Goal: Task Accomplishment & Management: Use online tool/utility

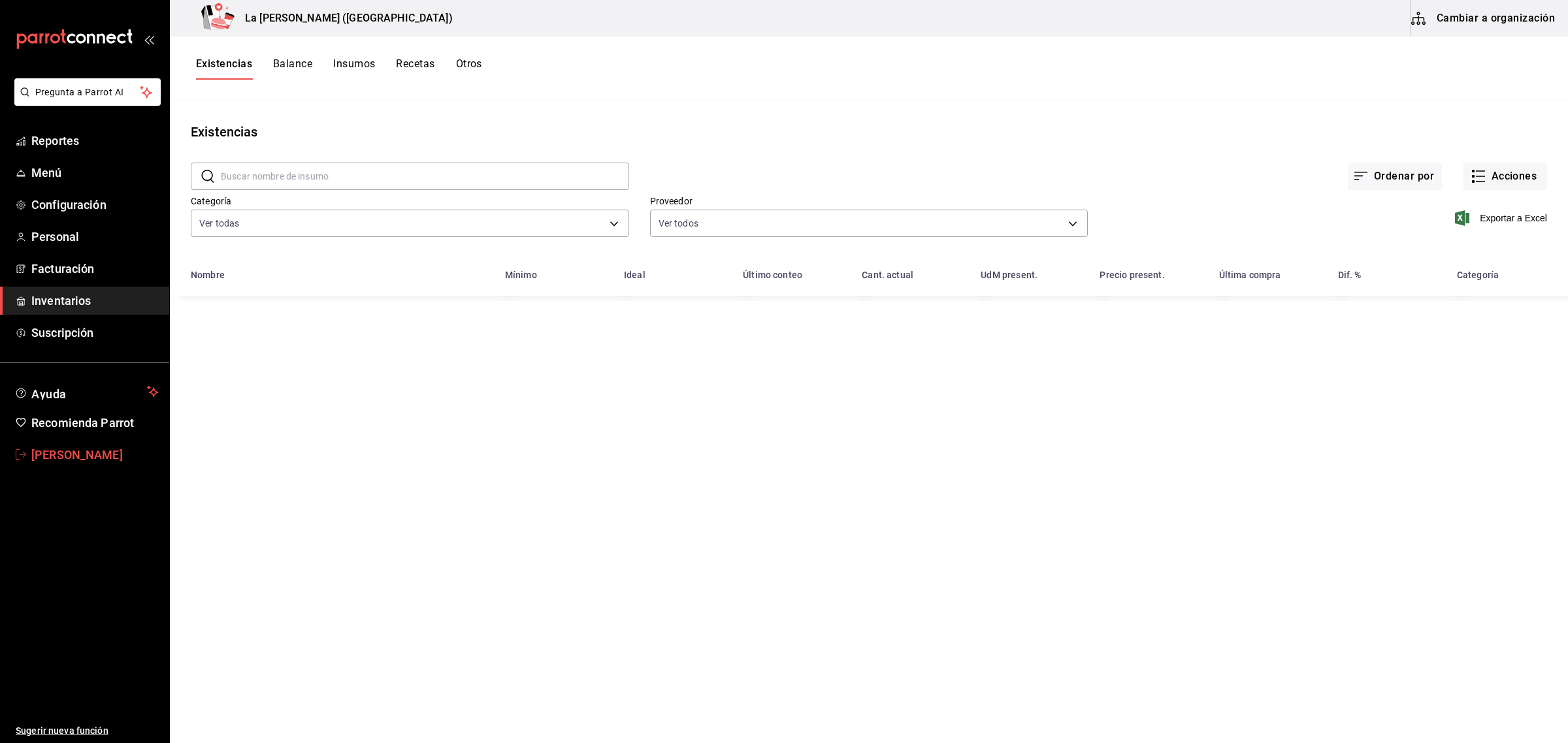
click at [69, 454] on span "Miguel Falcon" at bounding box center [95, 455] width 128 height 18
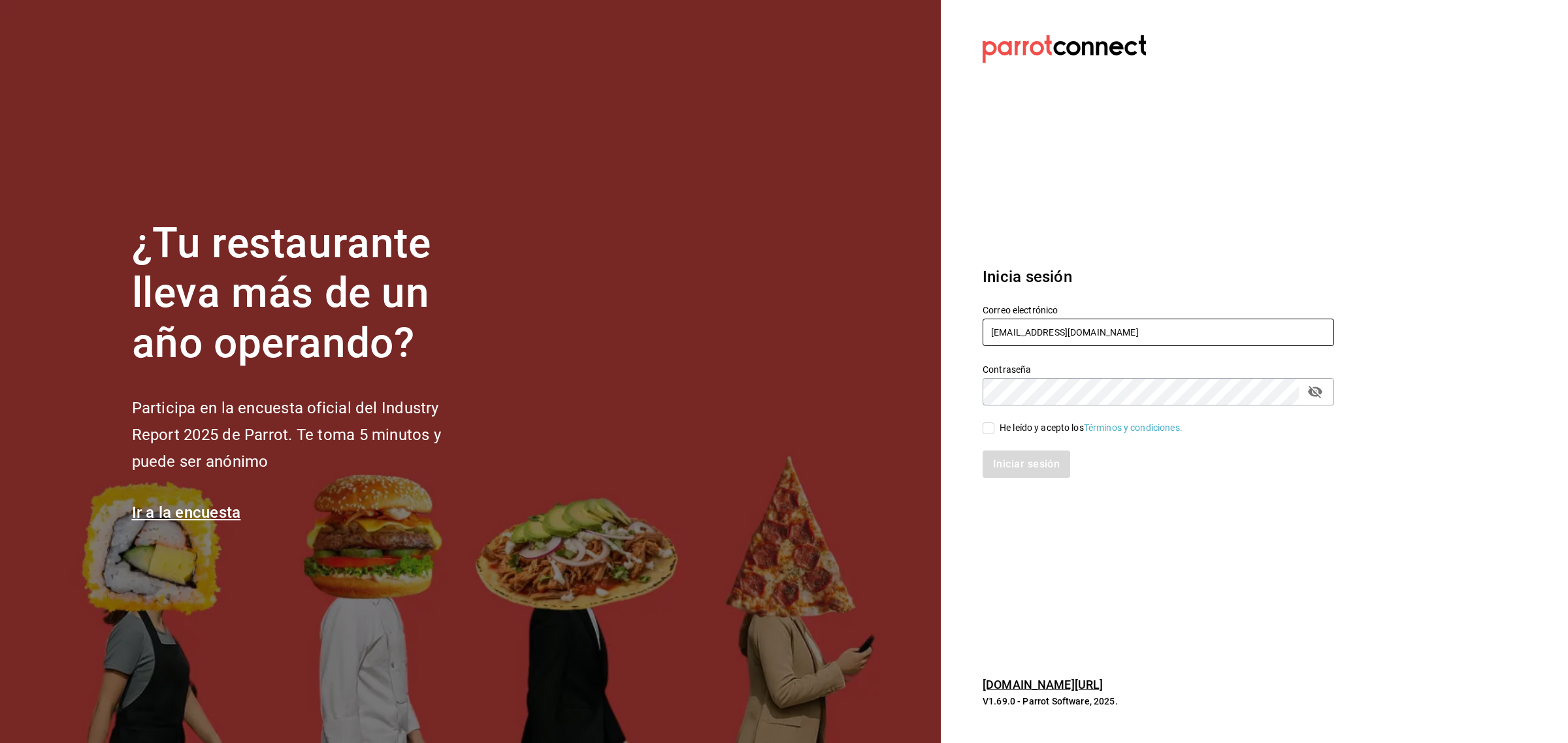
click at [1066, 335] on input "madacancun24@outlook.com" at bounding box center [1158, 332] width 351 height 27
type input "rivekasam@gmail.com"
click at [986, 433] on input "He leído y acepto los Términos y condiciones." at bounding box center [988, 428] width 12 height 12
checkbox input "true"
click at [1020, 461] on button "Iniciar sesión" at bounding box center [1027, 464] width 89 height 27
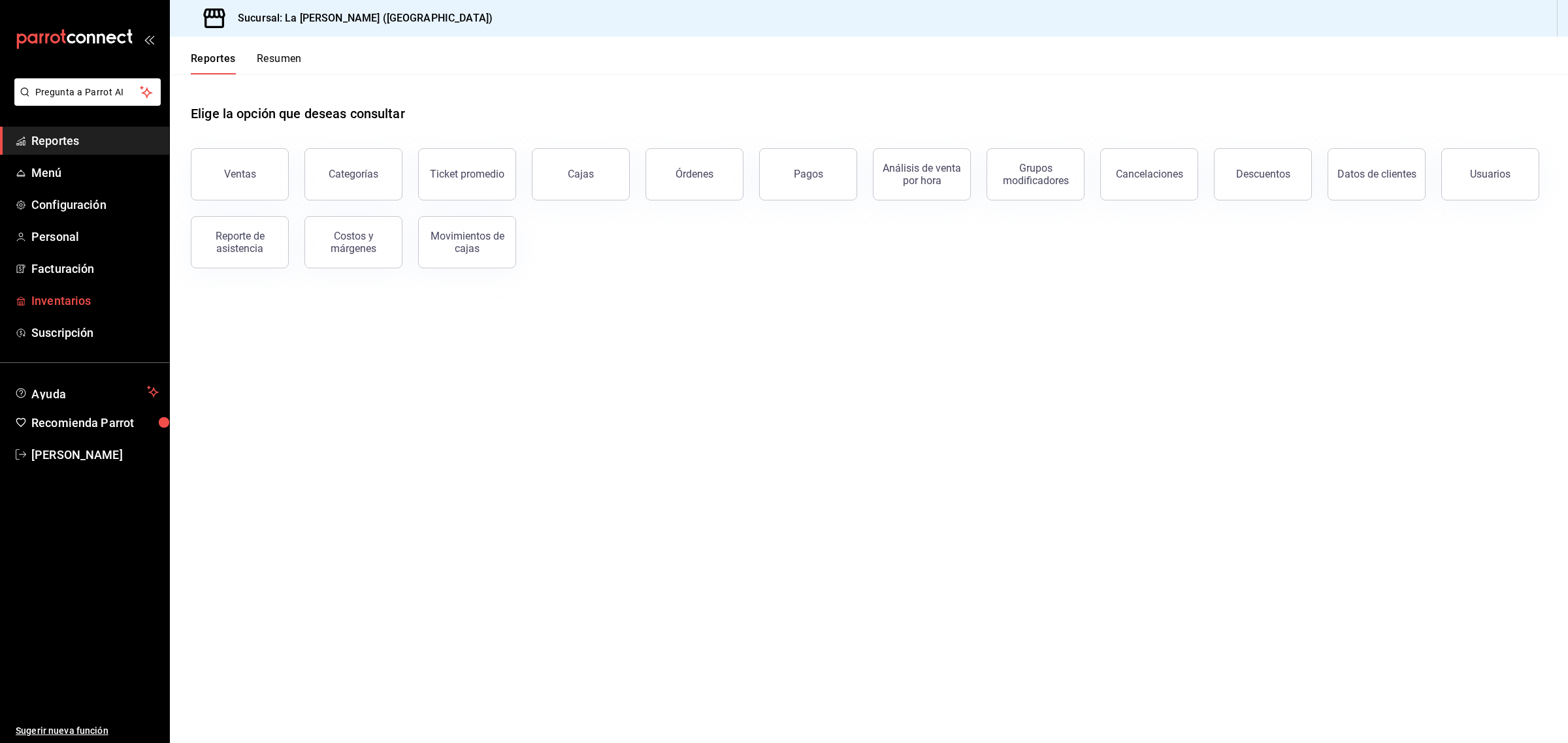
click at [66, 304] on span "Inventarios" at bounding box center [95, 301] width 128 height 18
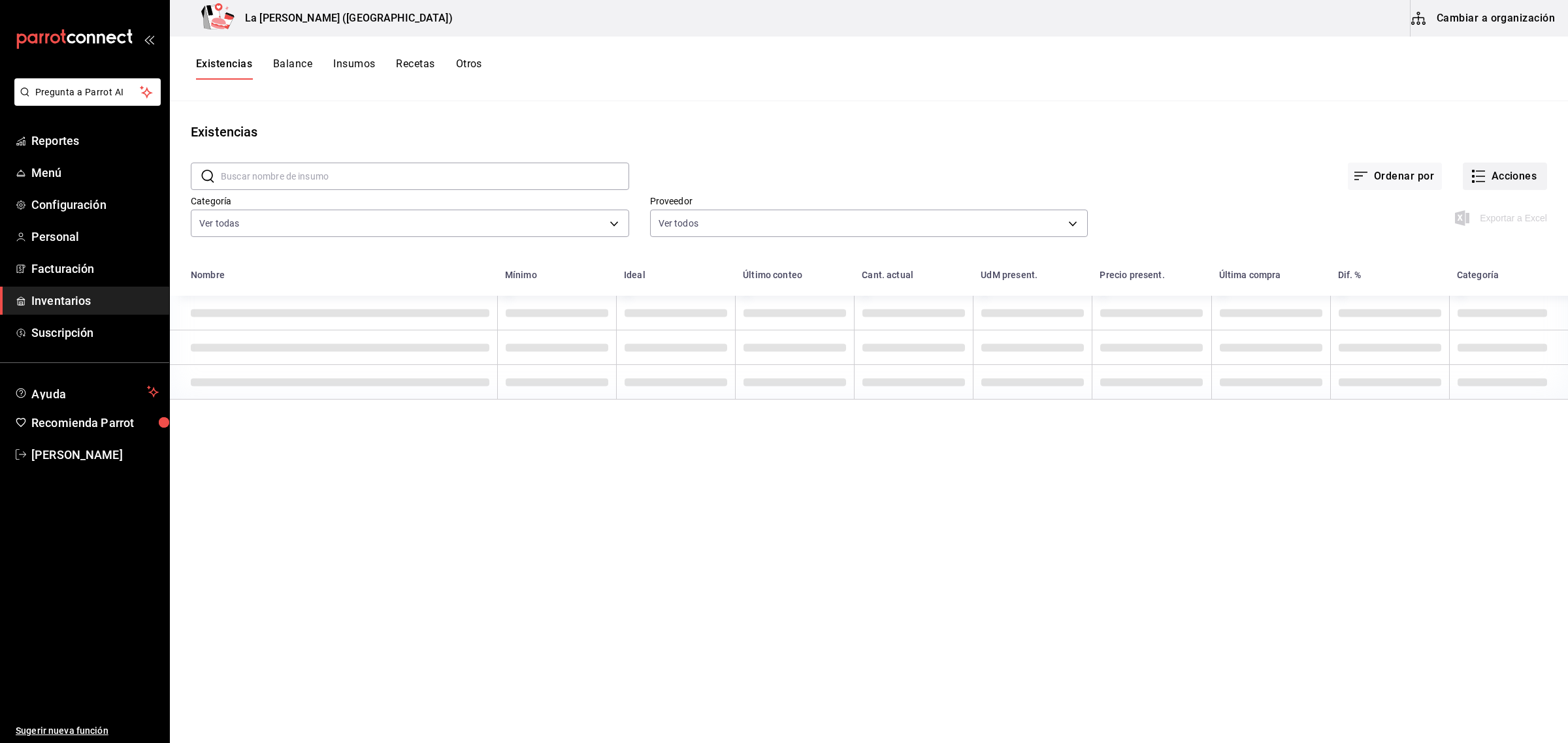
click at [1506, 183] on button "Acciones" at bounding box center [1504, 176] width 84 height 27
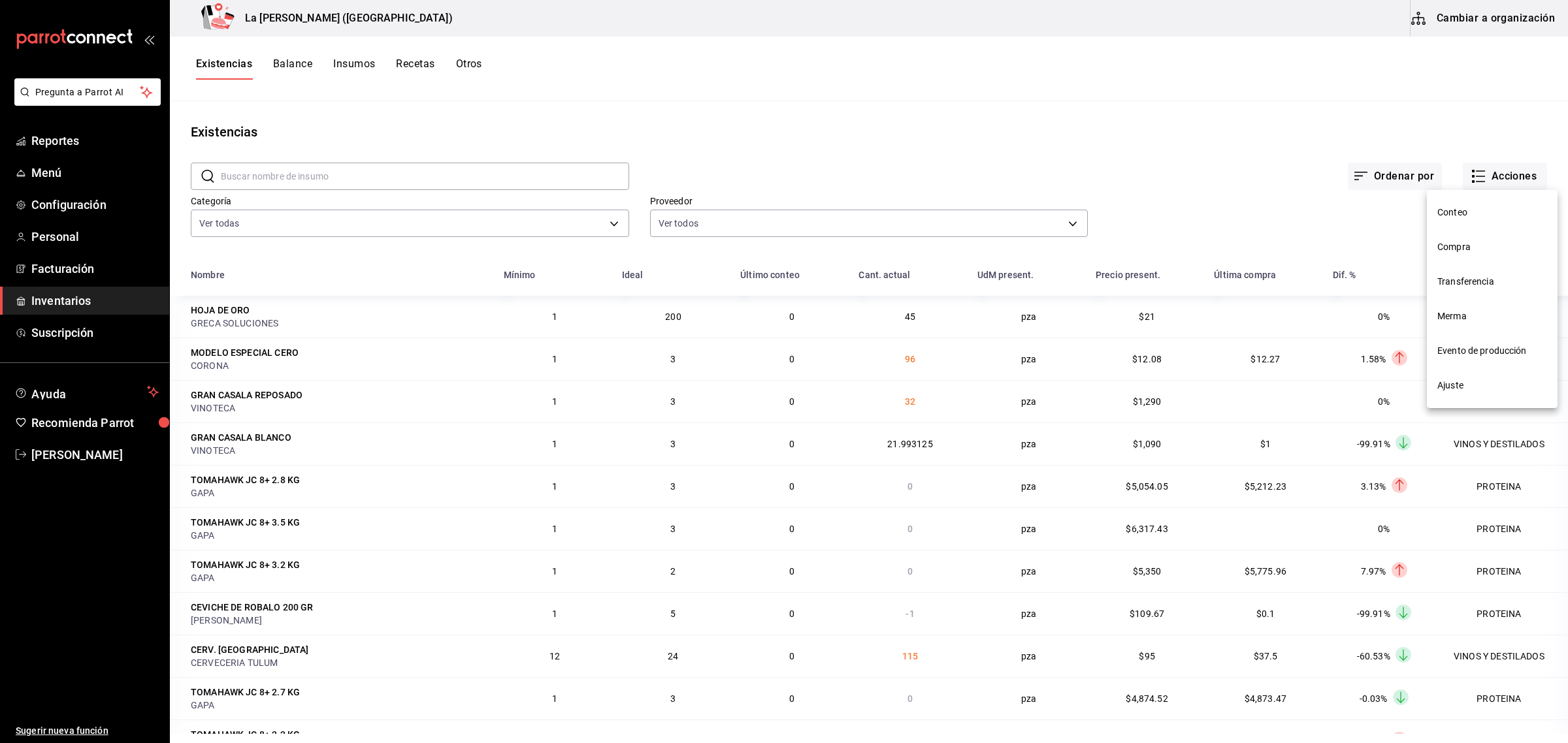
click at [1462, 255] on li "Compra" at bounding box center [1492, 246] width 131 height 34
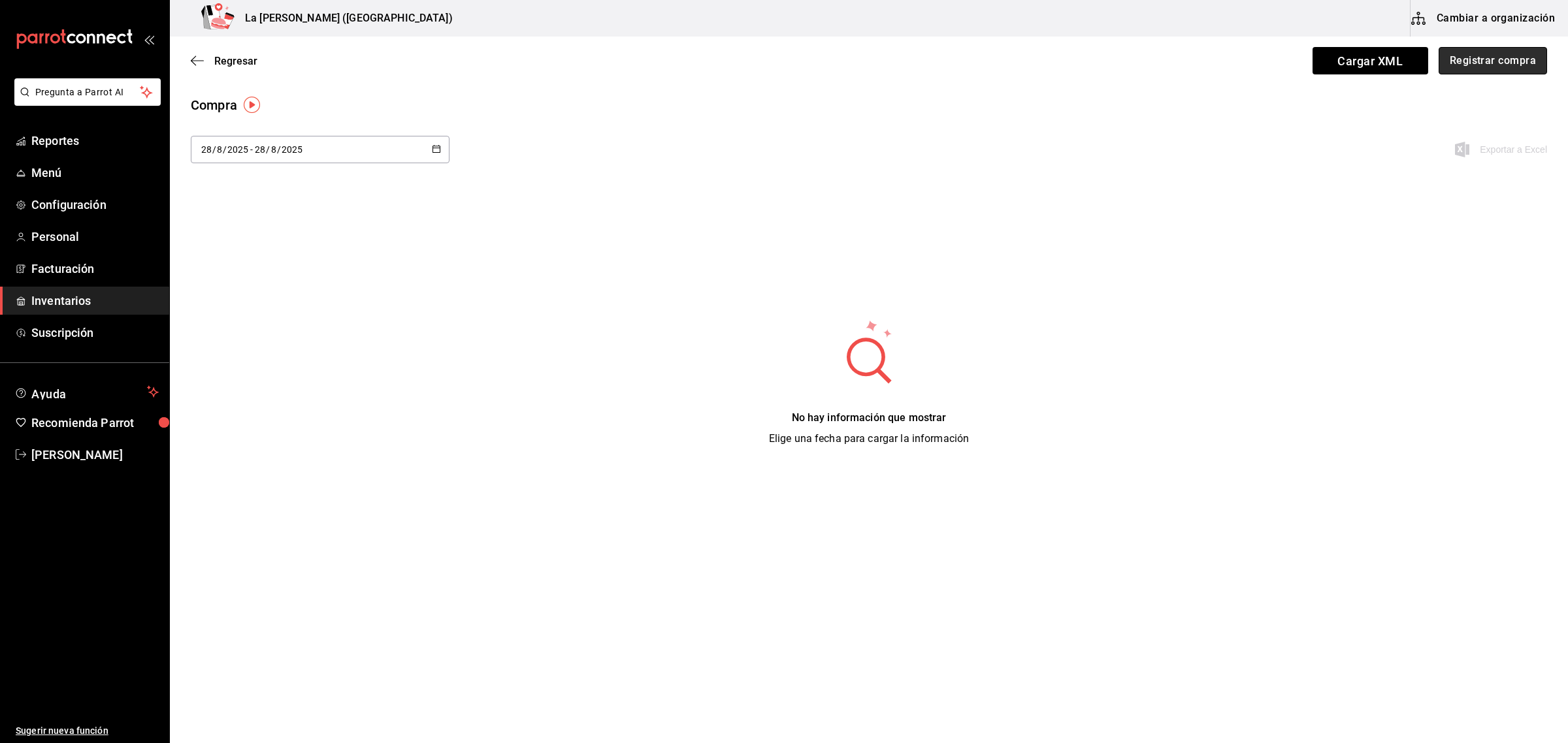
click at [1498, 65] on button "Registrar compra" at bounding box center [1492, 60] width 109 height 27
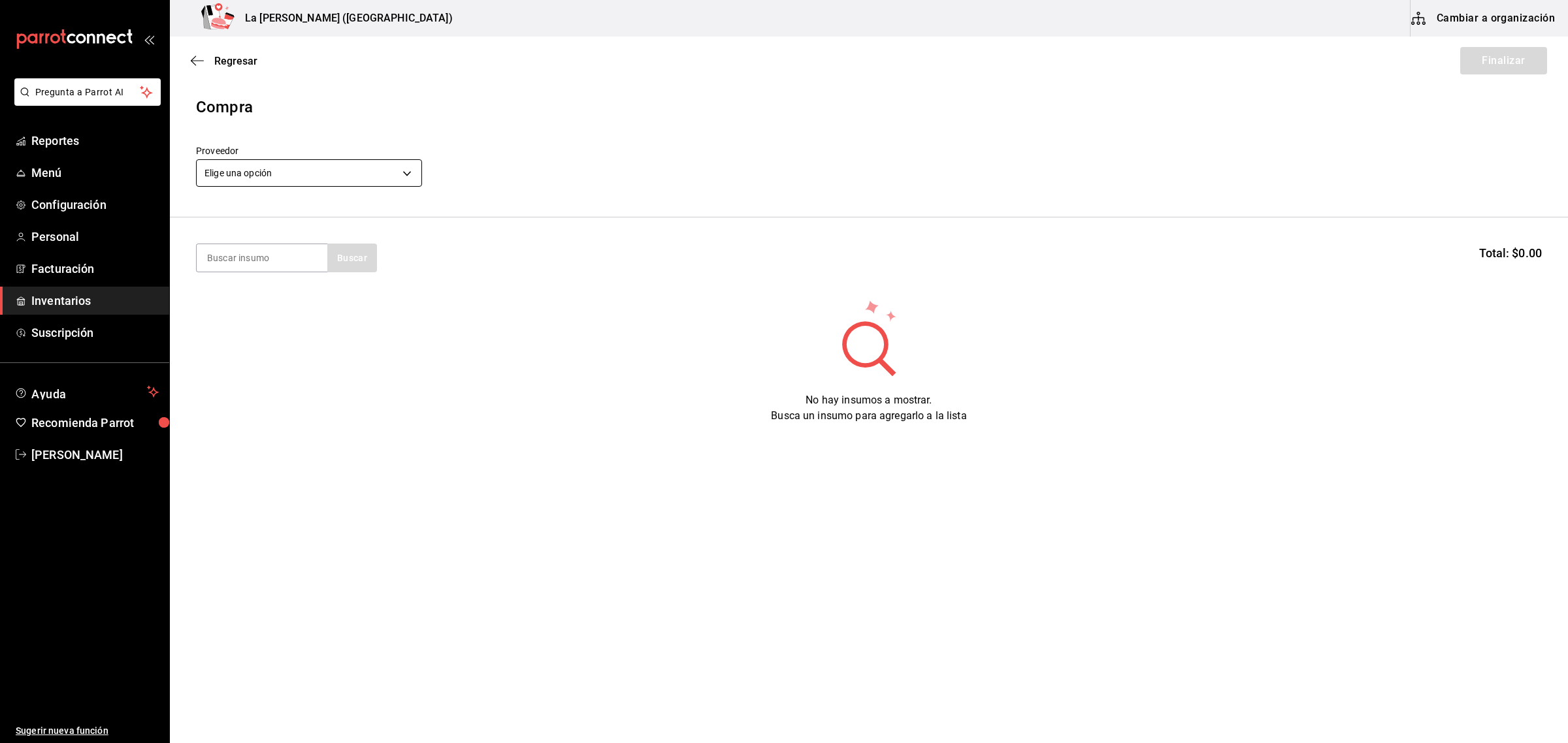
click at [362, 183] on body "Pregunta a Parrot AI Reportes Menú Configuración Personal Facturación Inventari…" at bounding box center [784, 334] width 1568 height 670
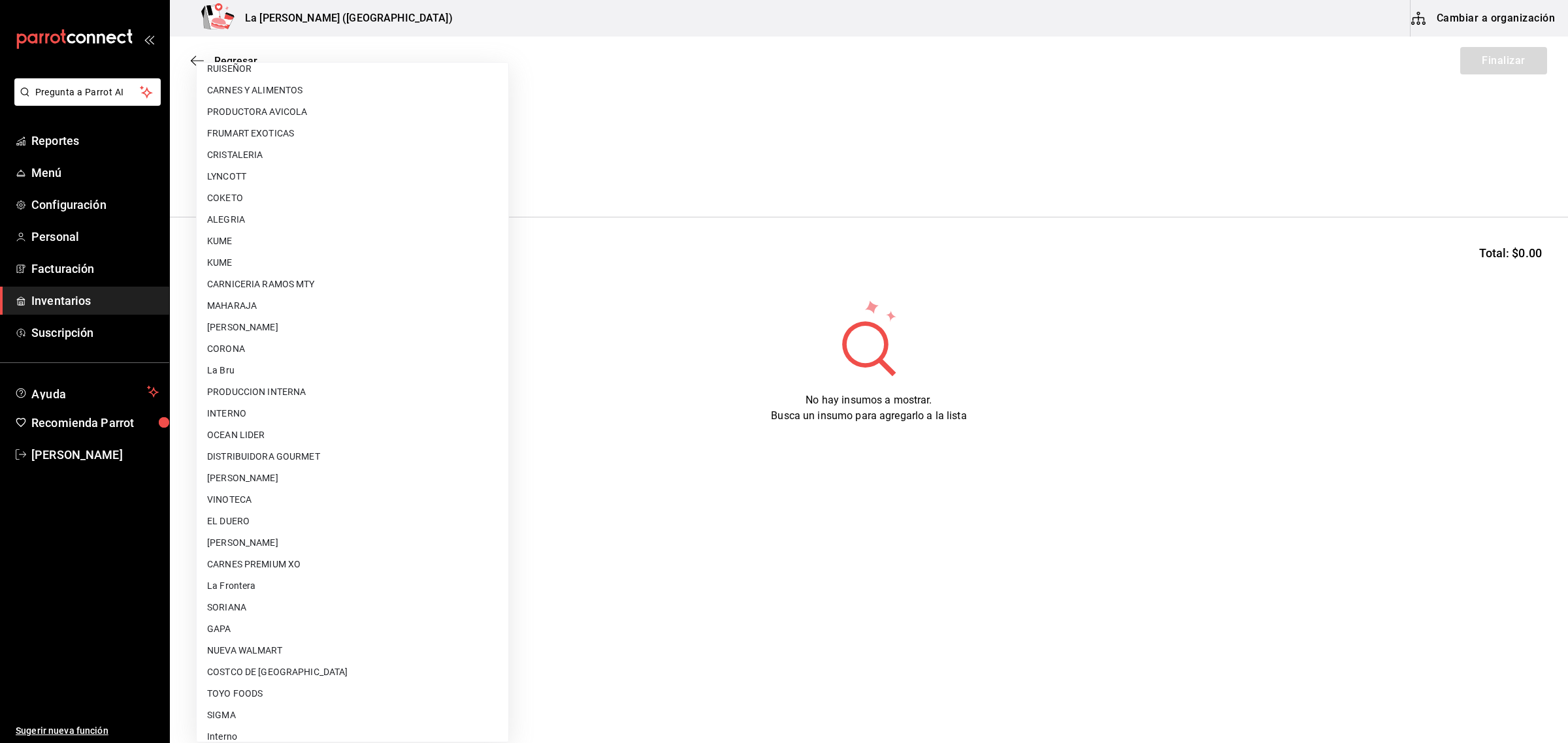
scroll to position [753, 0]
click at [289, 612] on li "GAPA" at bounding box center [352, 618] width 312 height 21
type input "6ab27149-1398-43e9-b738-270e30eb1364"
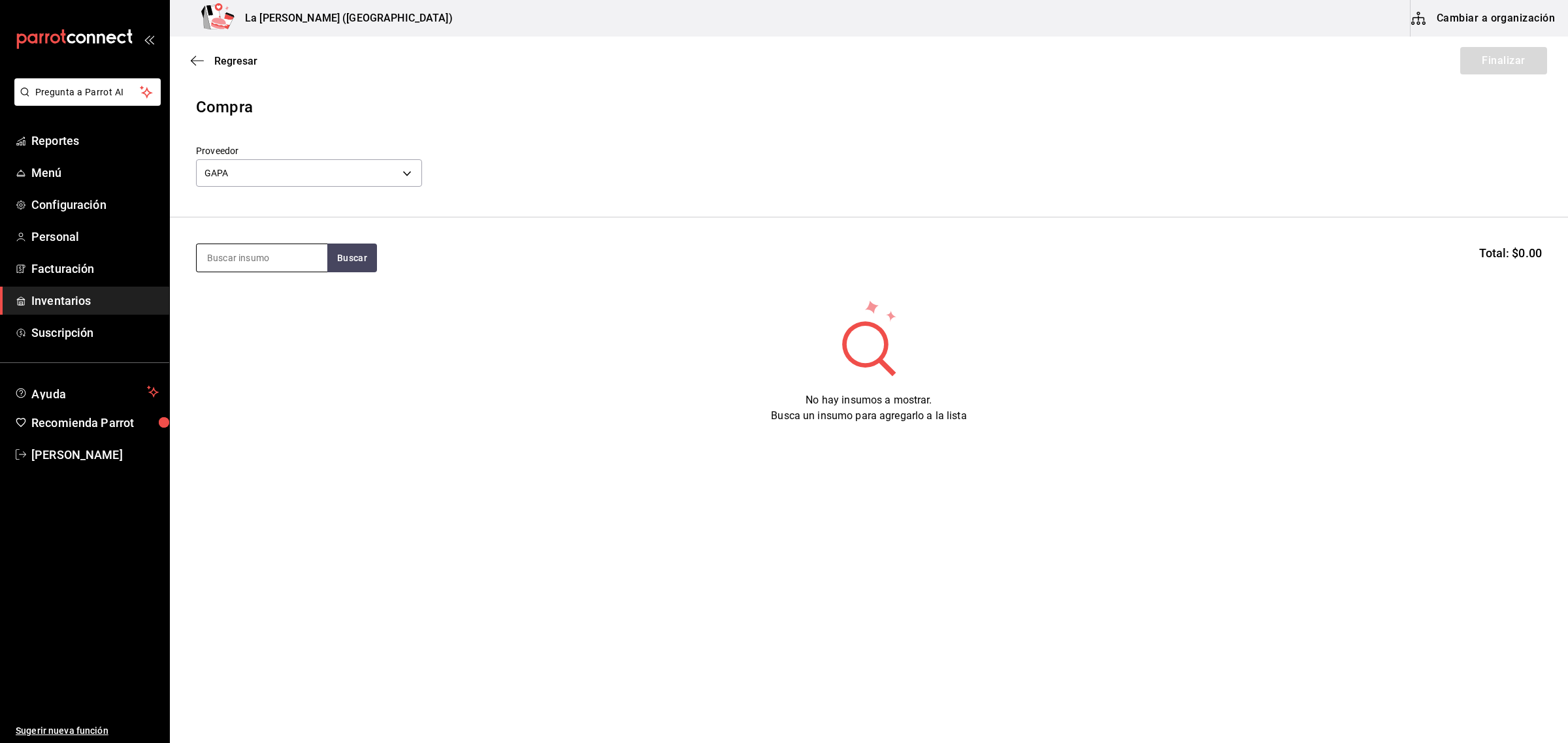
click at [234, 248] on input at bounding box center [262, 257] width 131 height 27
type input "WAGYU"
click at [249, 304] on div "CORT [US_STATE] / WAGYU 100 GR" at bounding box center [262, 304] width 110 height 32
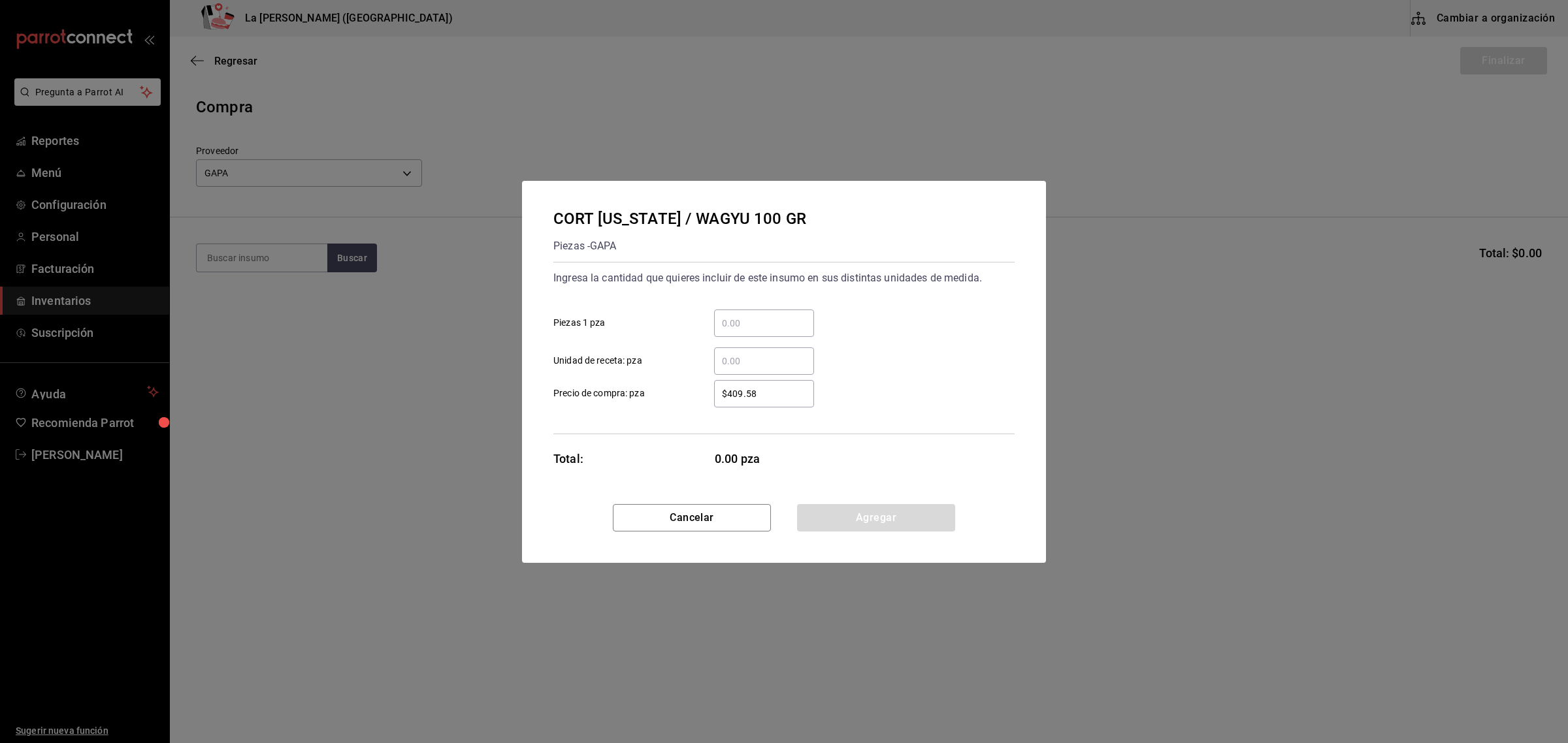
click at [756, 321] on input "​ Piezas 1 pza" at bounding box center [764, 323] width 100 height 15
type input "39"
type input "$362.69"
click button "Agregar" at bounding box center [875, 517] width 158 height 27
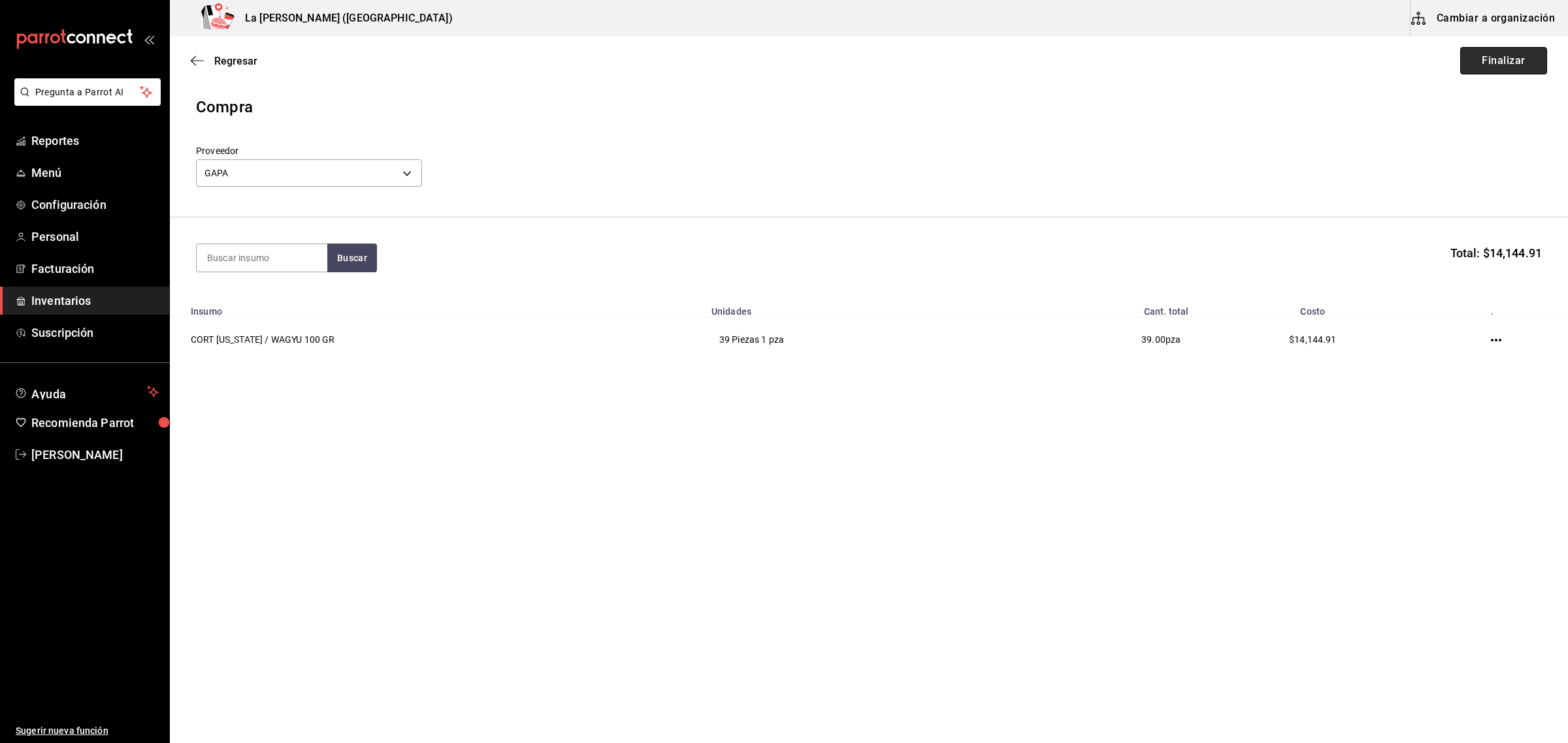
click at [1516, 65] on button "Finalizar" at bounding box center [1503, 60] width 87 height 27
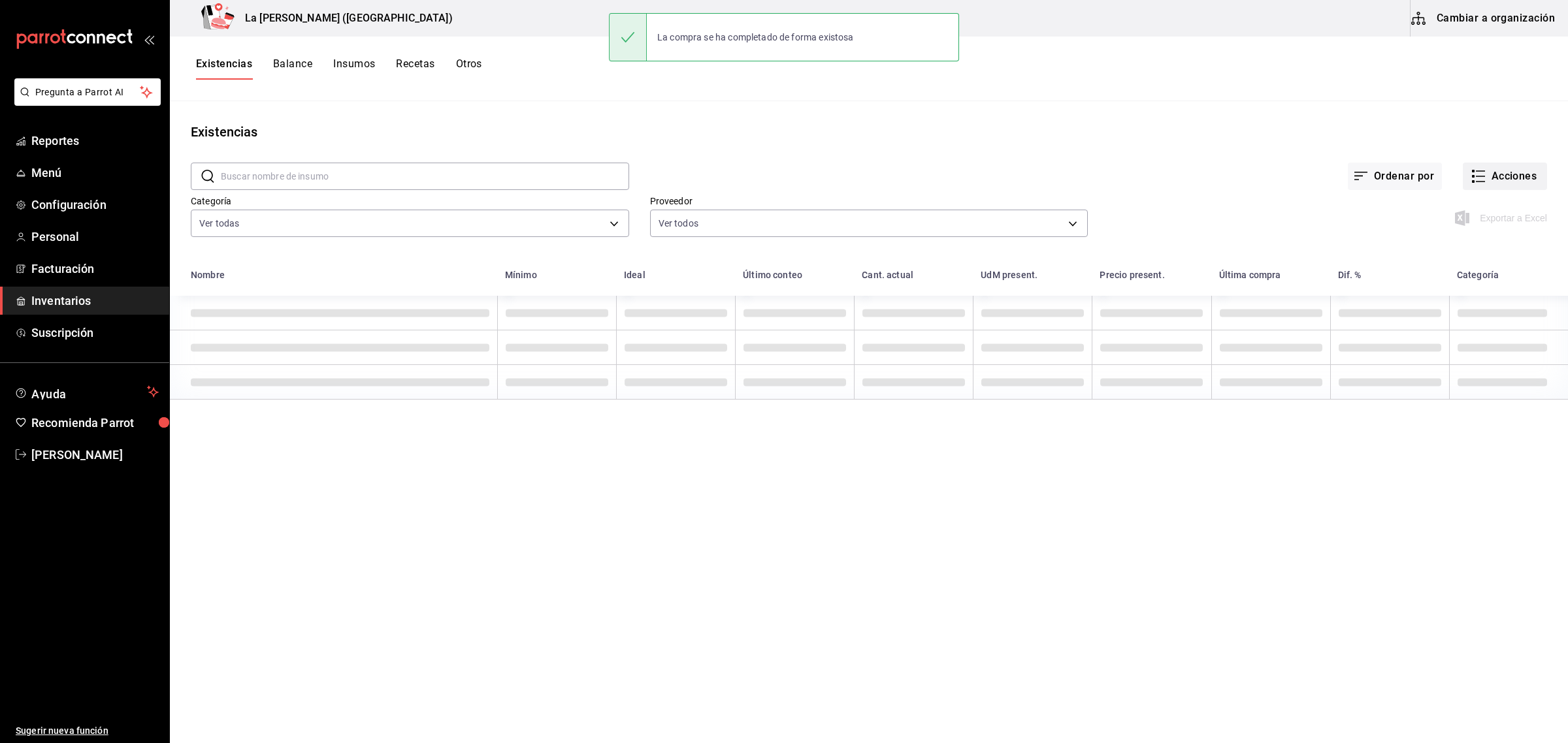
click at [1513, 175] on button "Acciones" at bounding box center [1504, 176] width 84 height 27
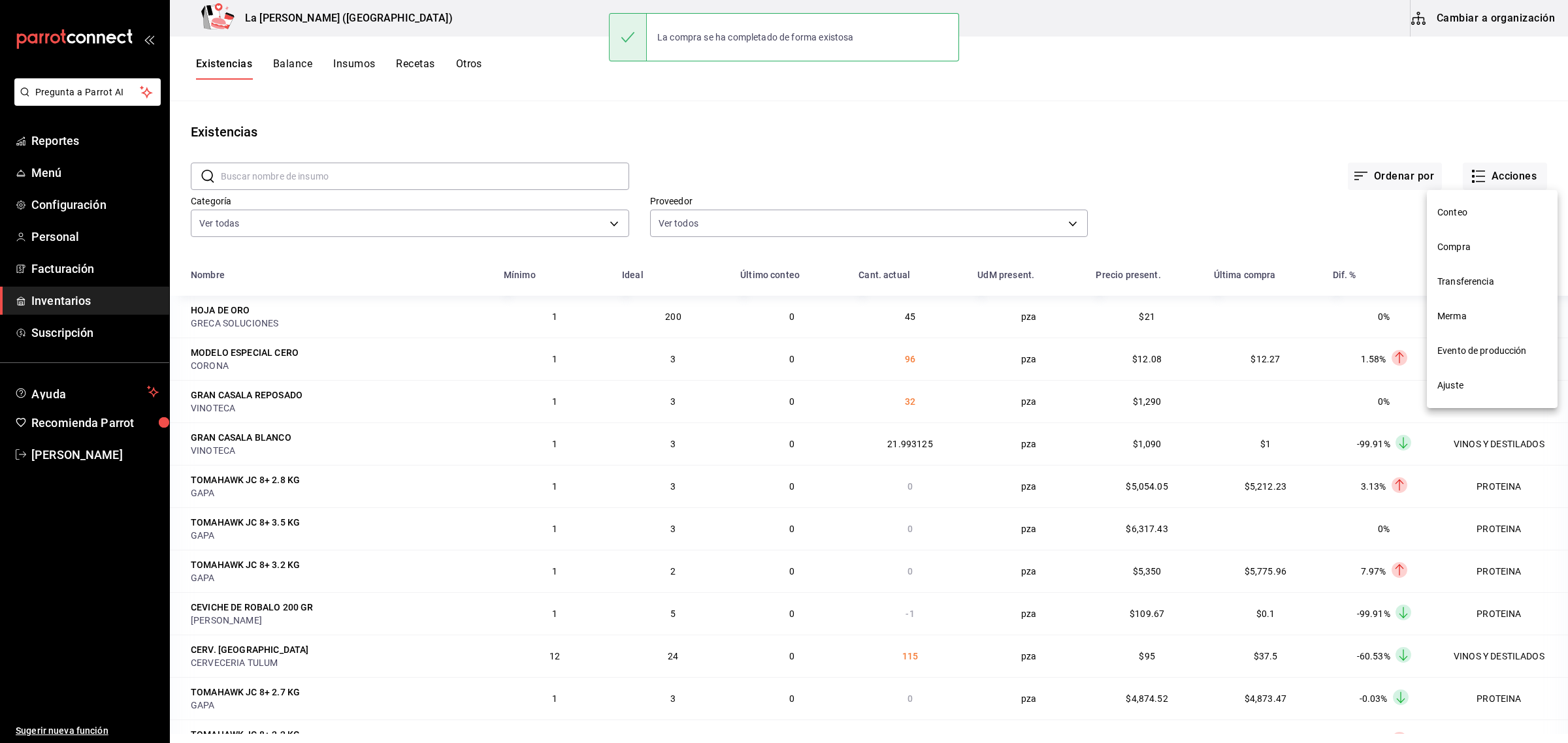
click at [1460, 253] on li "Compra" at bounding box center [1492, 246] width 131 height 34
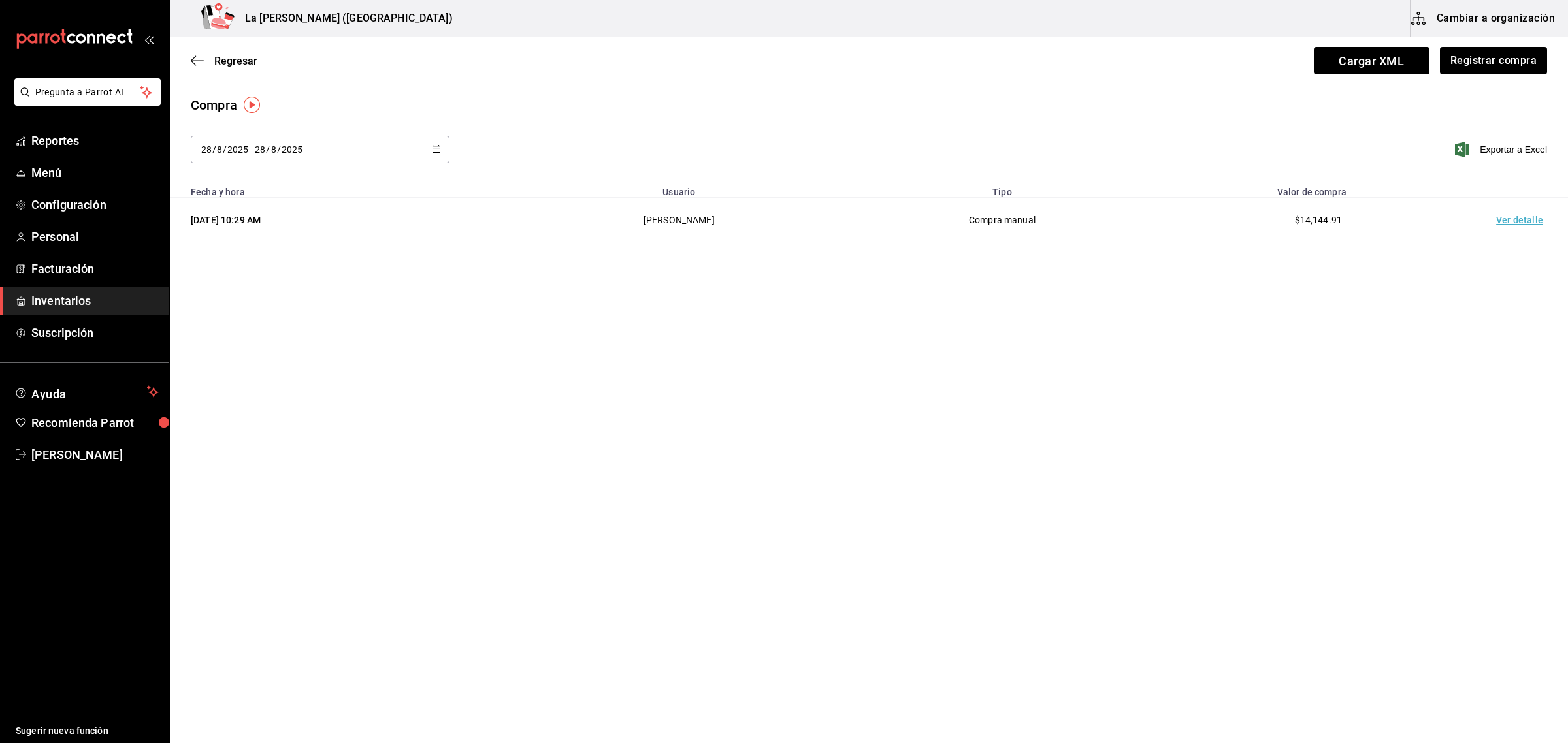
click at [1528, 229] on td "Ver detalle" at bounding box center [1522, 220] width 92 height 45
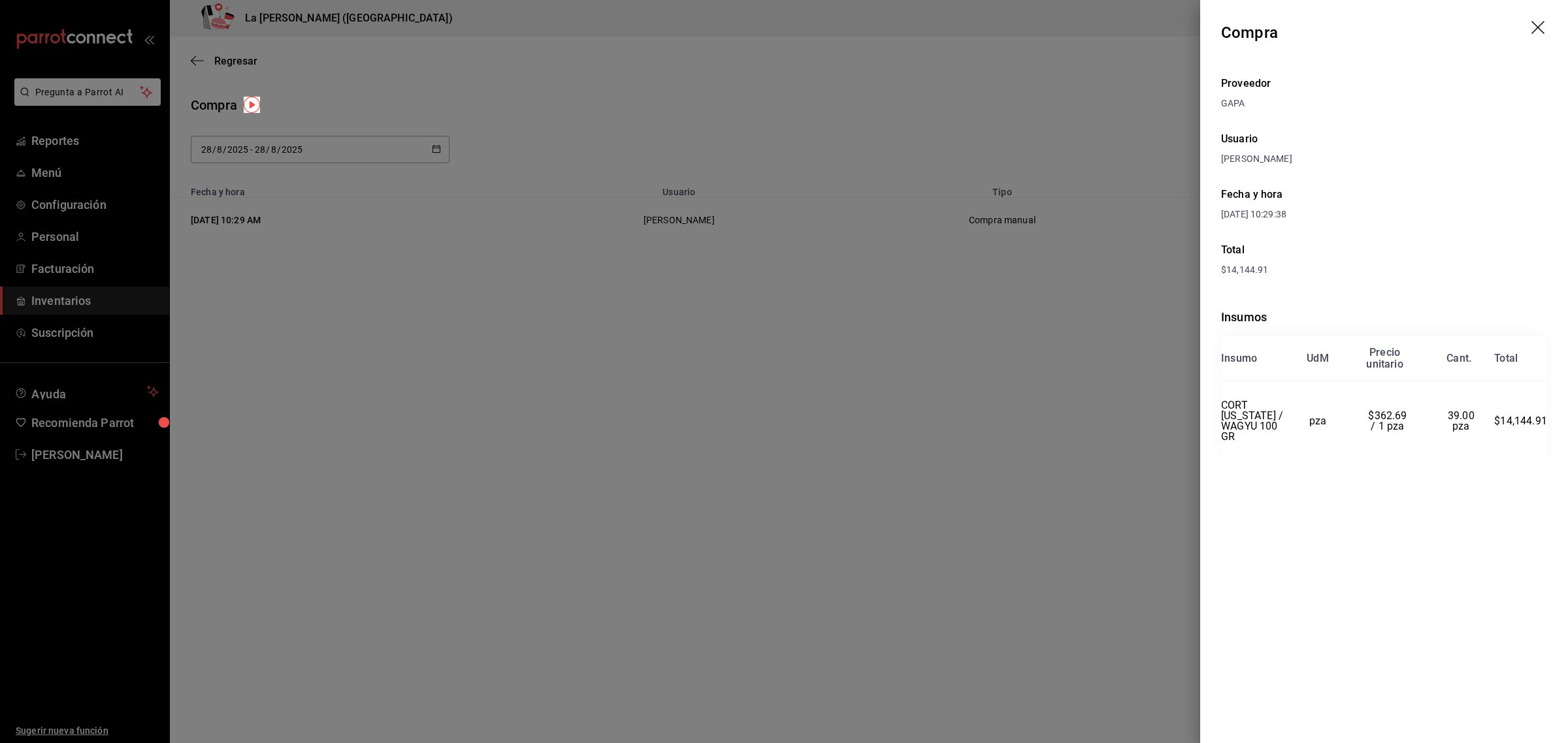
click at [1008, 178] on div at bounding box center [784, 371] width 1568 height 743
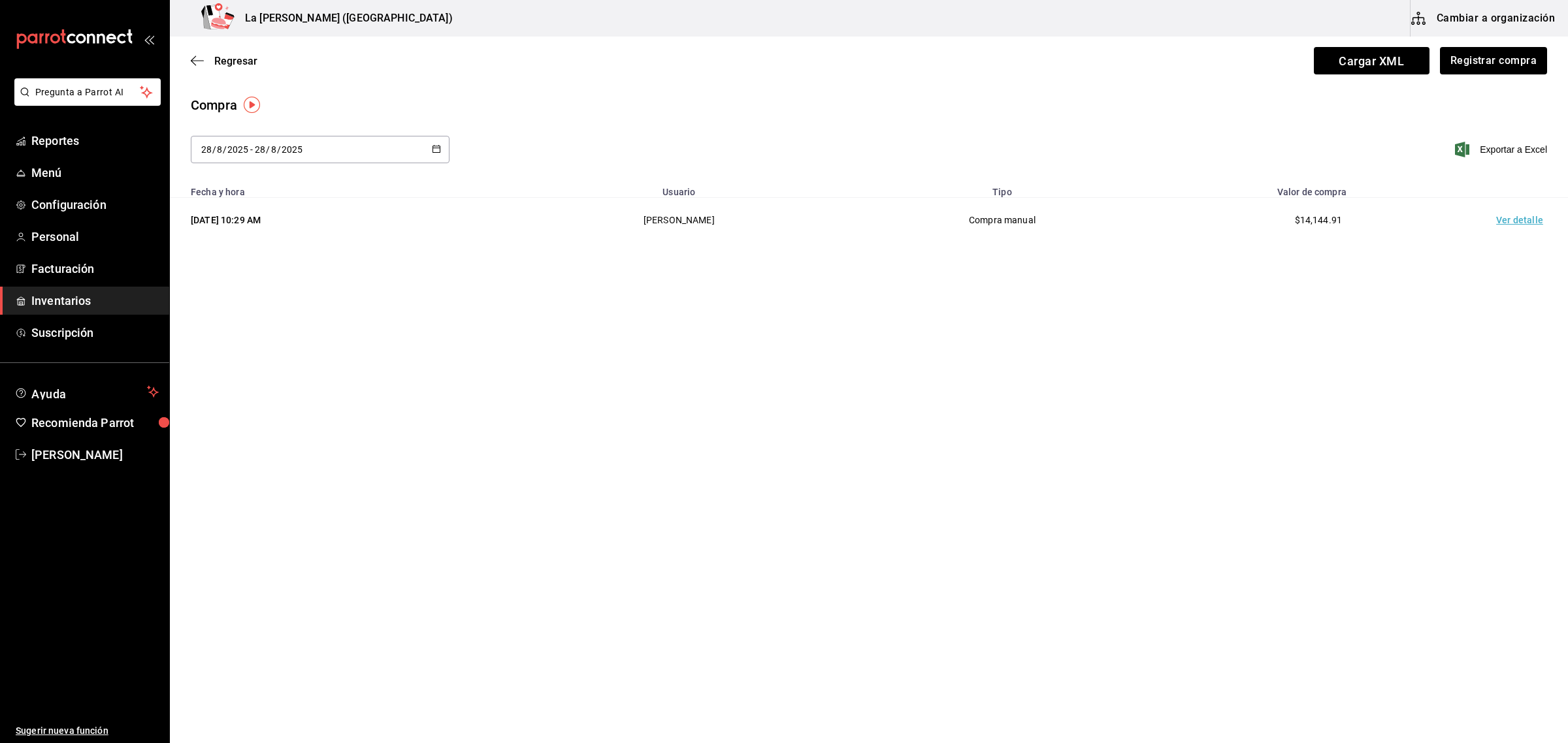
click at [59, 294] on span "Inventarios" at bounding box center [95, 301] width 128 height 18
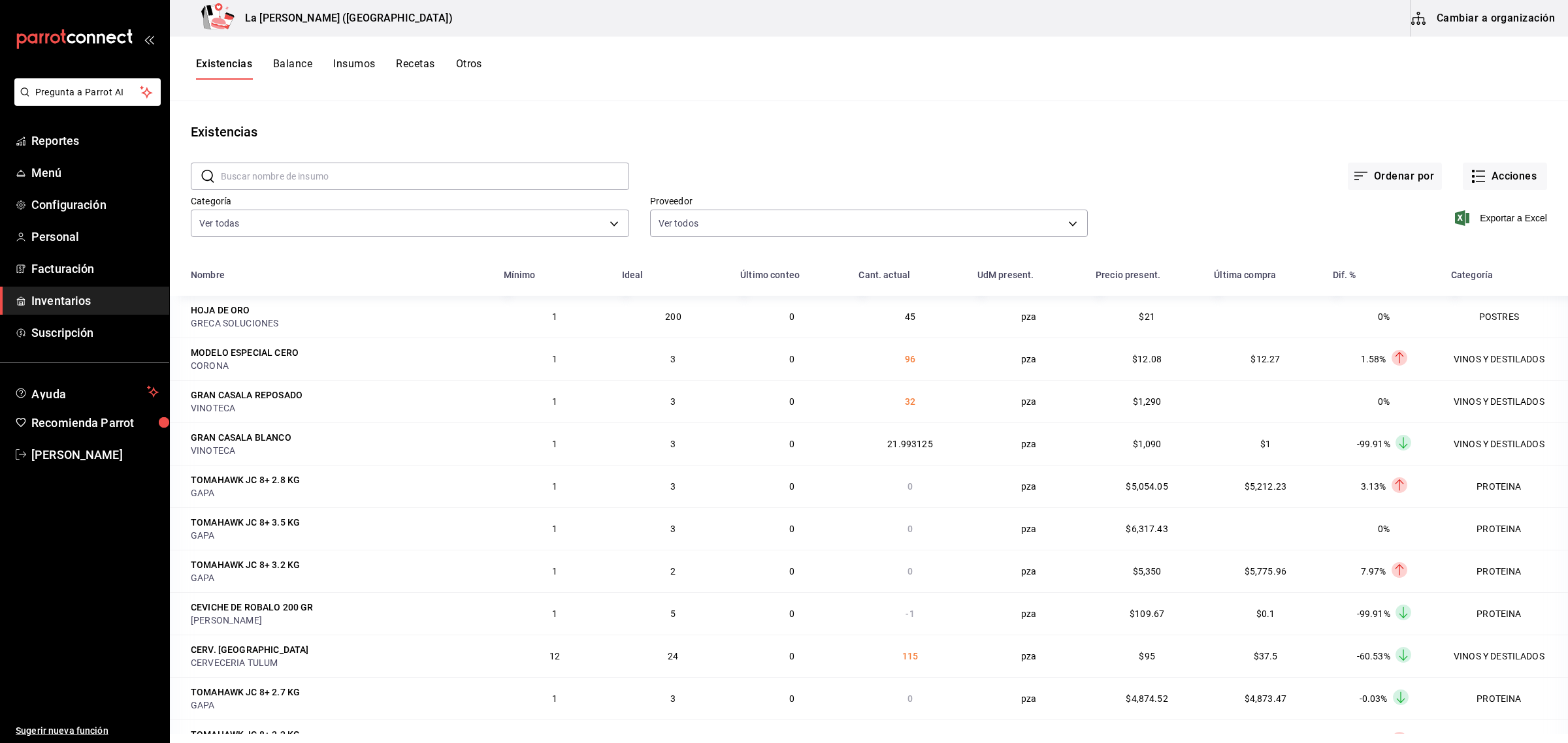
drag, startPoint x: 87, startPoint y: 298, endPoint x: 109, endPoint y: 290, distance: 23.4
click at [87, 298] on span "Inventarios" at bounding box center [95, 301] width 128 height 18
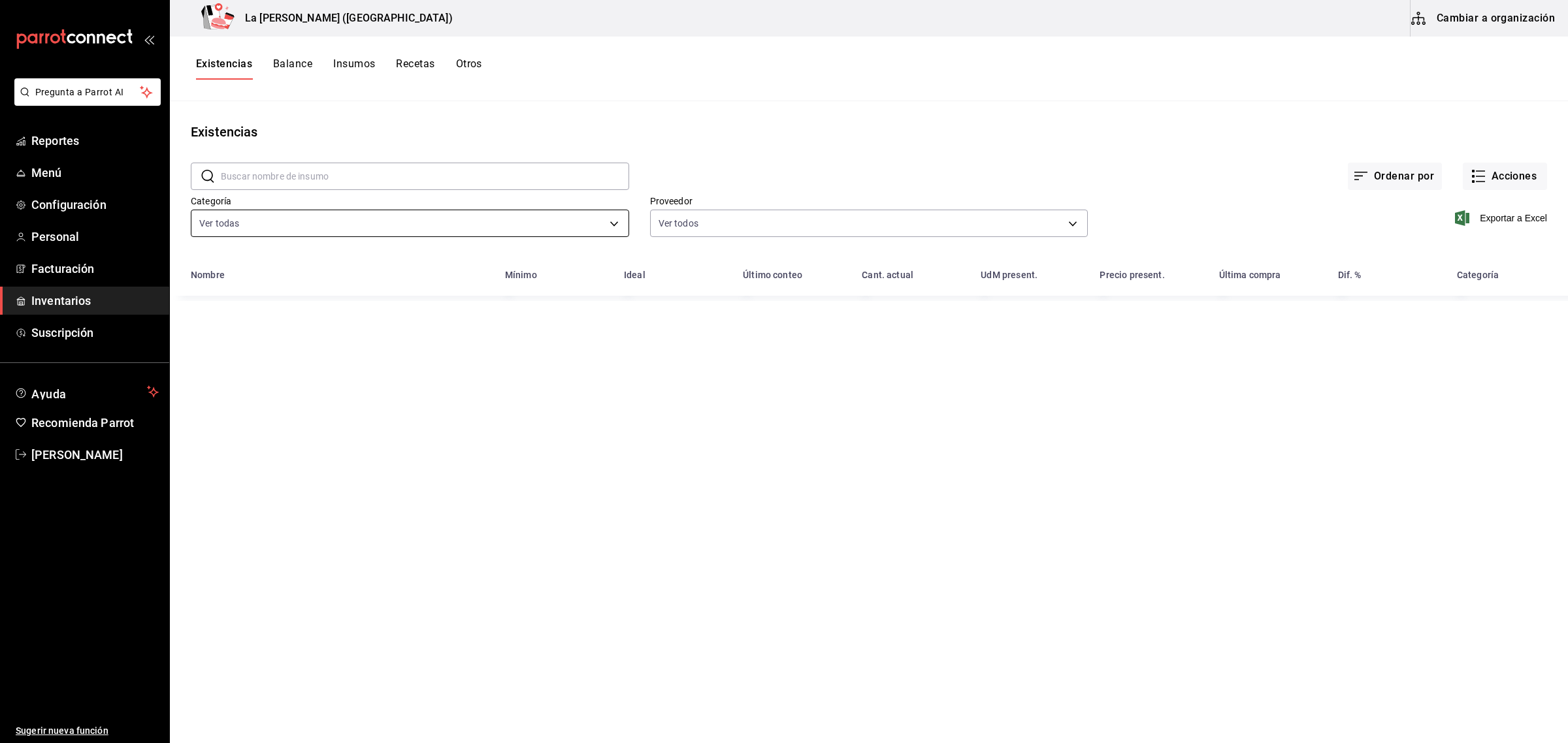
click at [286, 217] on body "Pregunta a Parrot AI Reportes Menú Configuración Personal Facturación Inventari…" at bounding box center [784, 367] width 1568 height 734
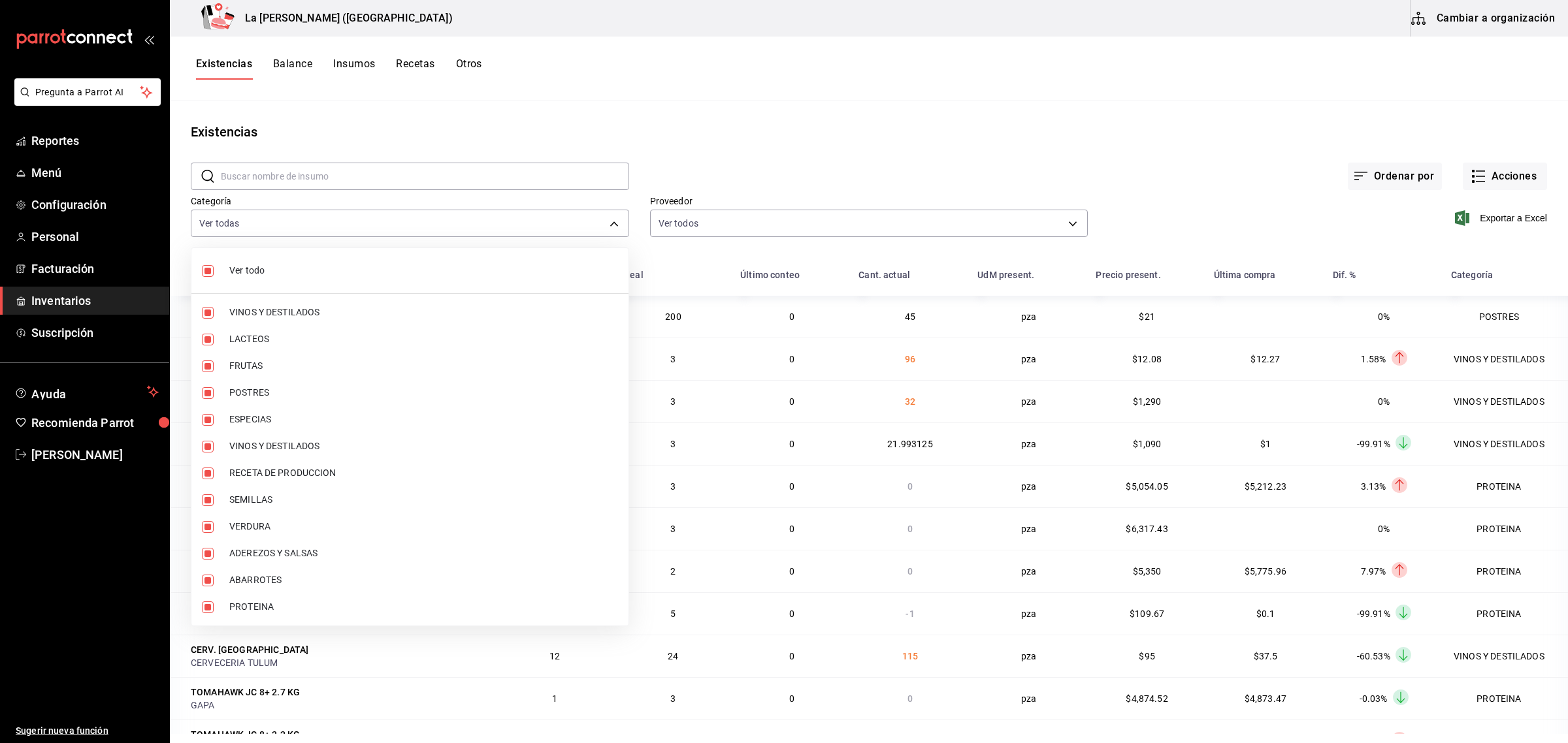
click at [211, 270] on input "checkbox" at bounding box center [208, 271] width 12 height 12
checkbox input "false"
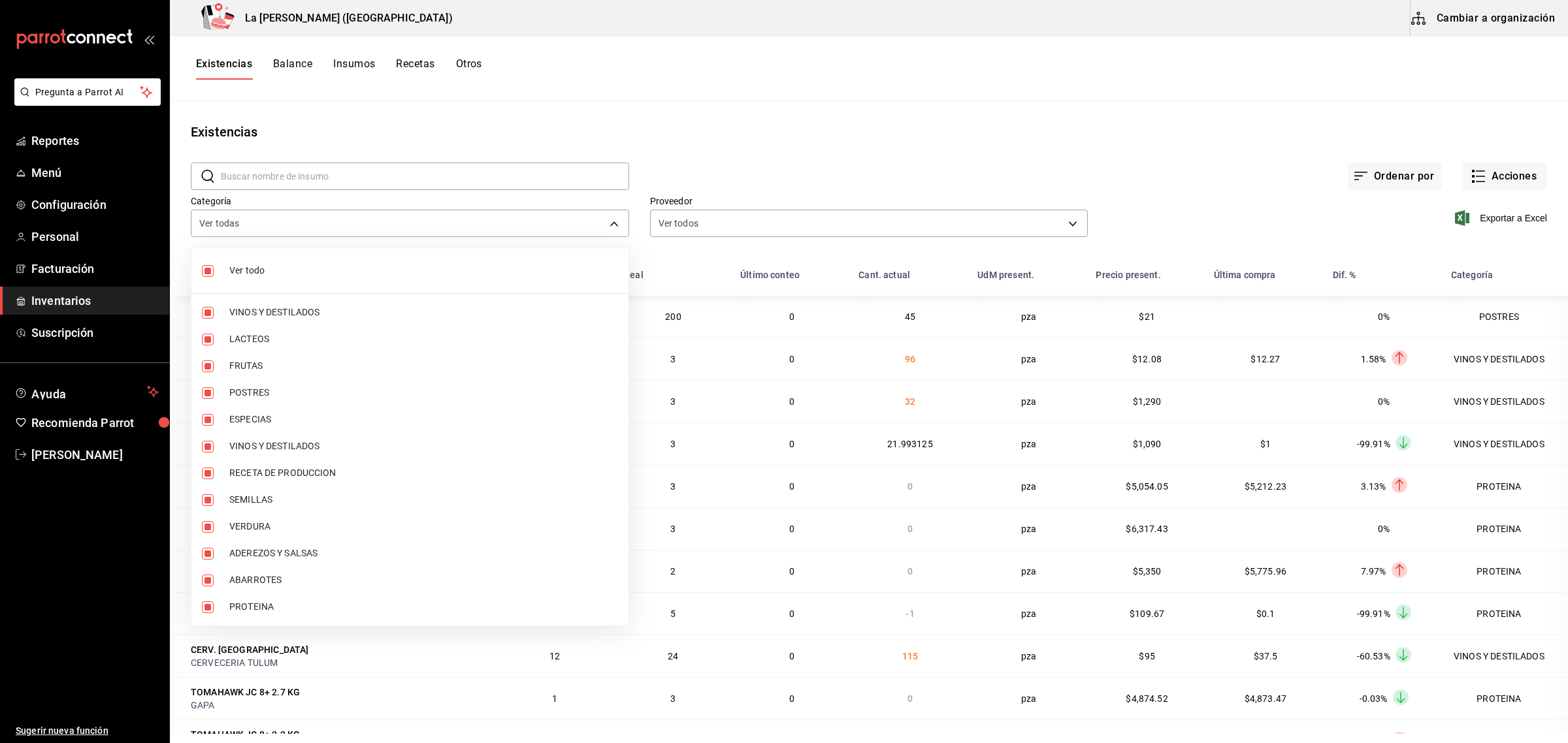
checkbox input "false"
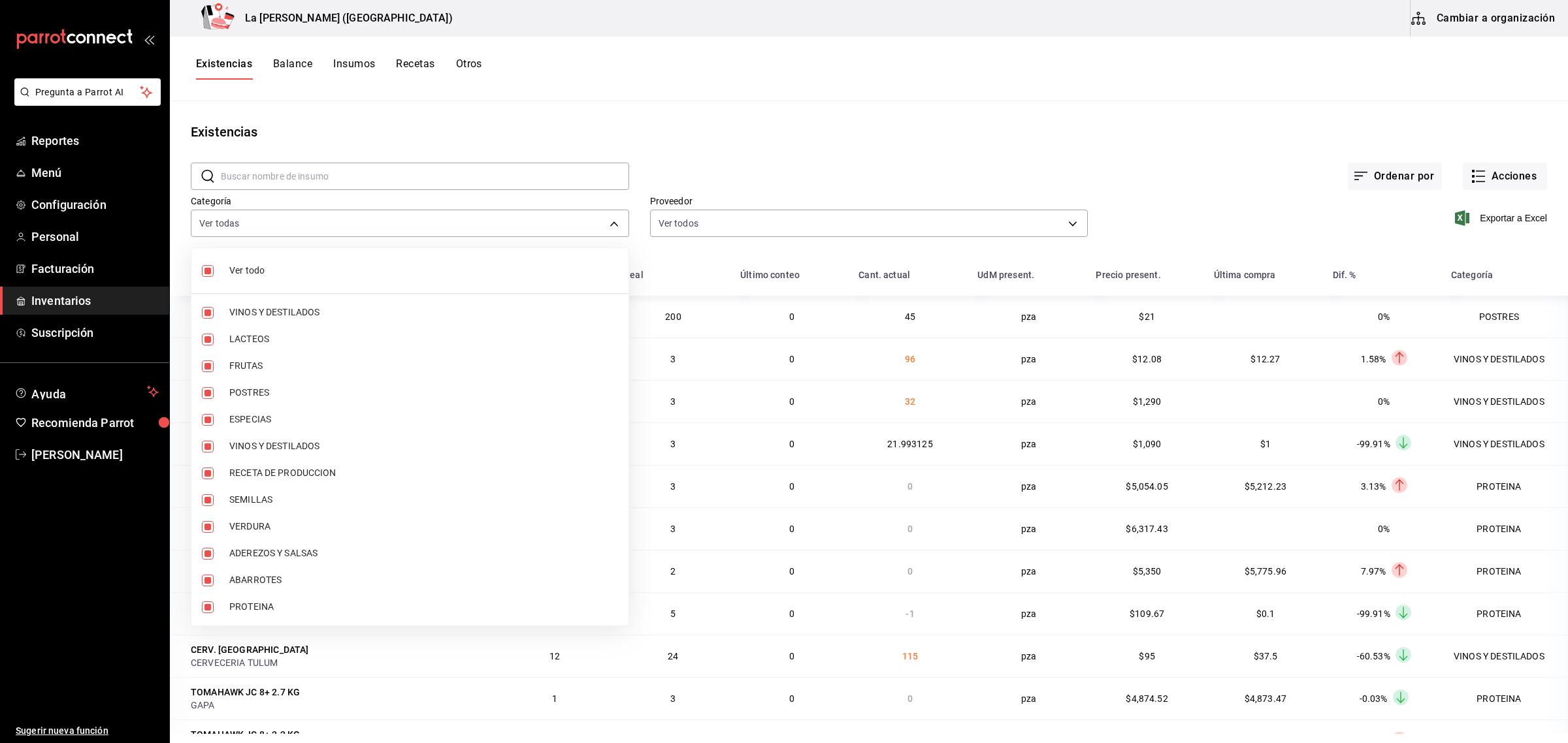
checkbox input "false"
click at [205, 392] on input "checkbox" at bounding box center [208, 393] width 12 height 12
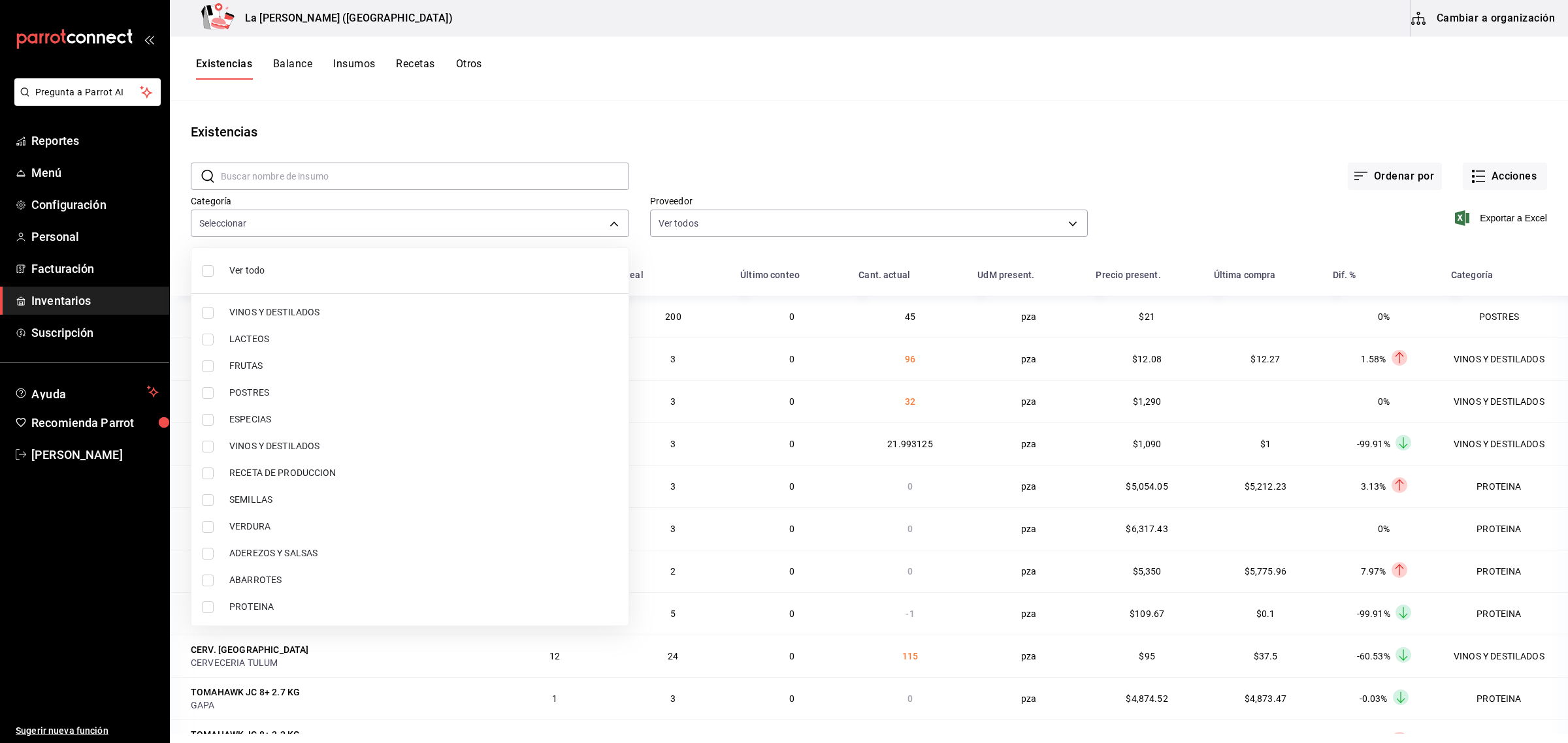
checkbox input "true"
type input "300b8f87-2b59-439f-b980-3e97300322fa"
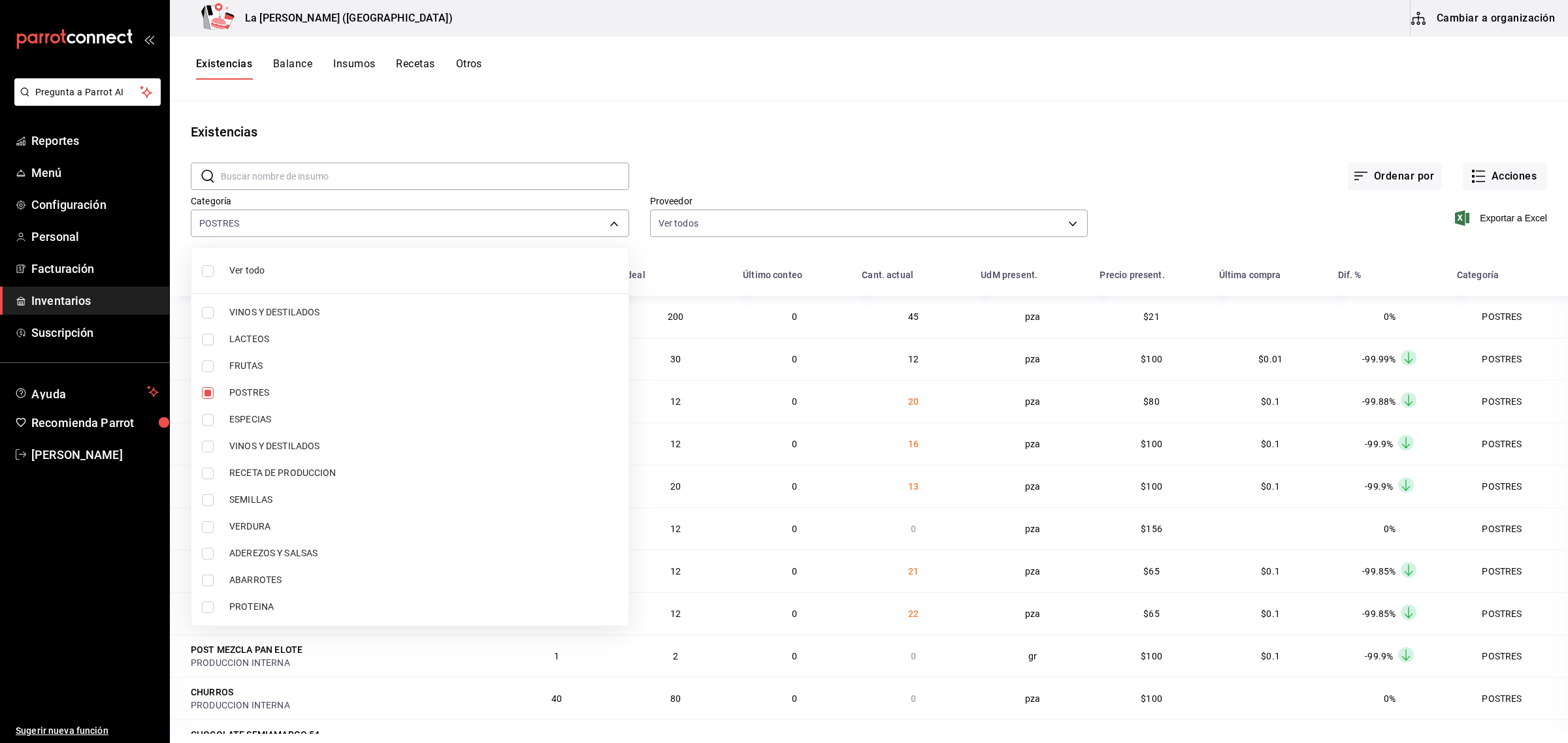
click at [208, 606] on input "checkbox" at bounding box center [208, 607] width 12 height 12
checkbox input "true"
type input "300b8f87-2b59-439f-b980-3e97300322fa,89020659-a685-42c8-84d5-b1543ef933a3"
click at [1492, 222] on div at bounding box center [784, 371] width 1568 height 743
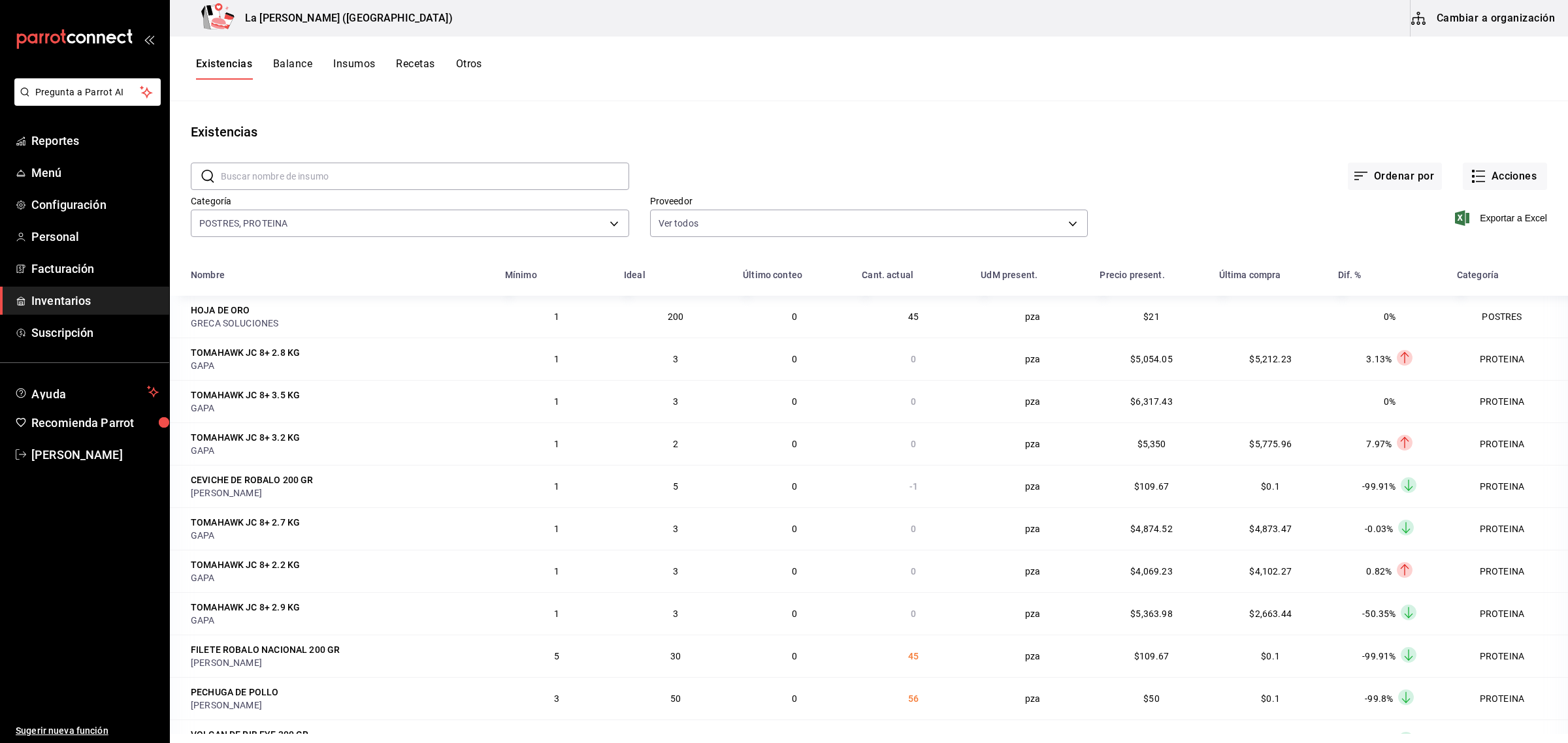
click at [1492, 222] on span "Exportar a Excel" at bounding box center [1502, 218] width 90 height 15
click at [76, 301] on span "Inventarios" at bounding box center [95, 301] width 128 height 18
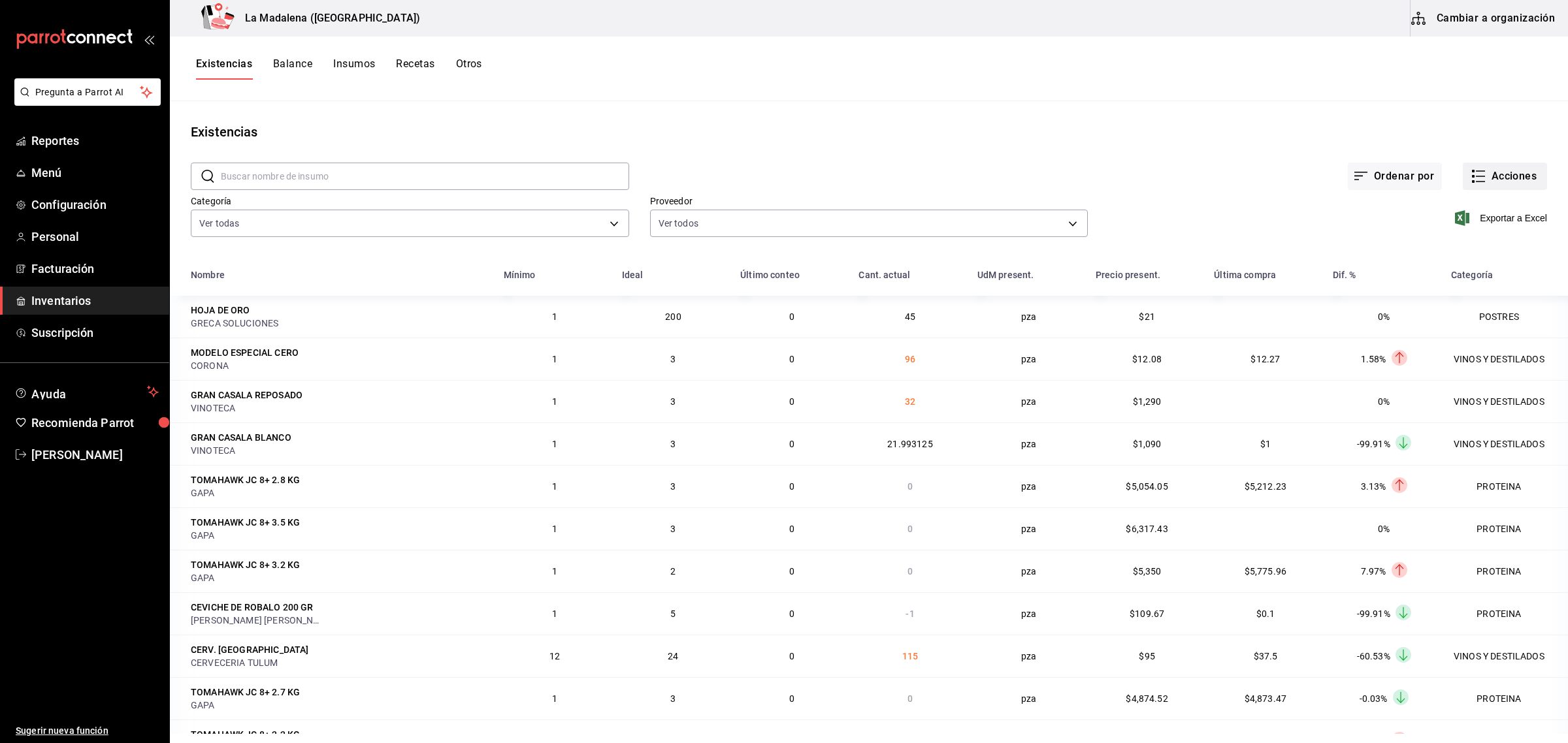
click at [1500, 183] on button "Acciones" at bounding box center [1504, 176] width 84 height 27
click at [1456, 247] on span "Compra" at bounding box center [1492, 247] width 110 height 14
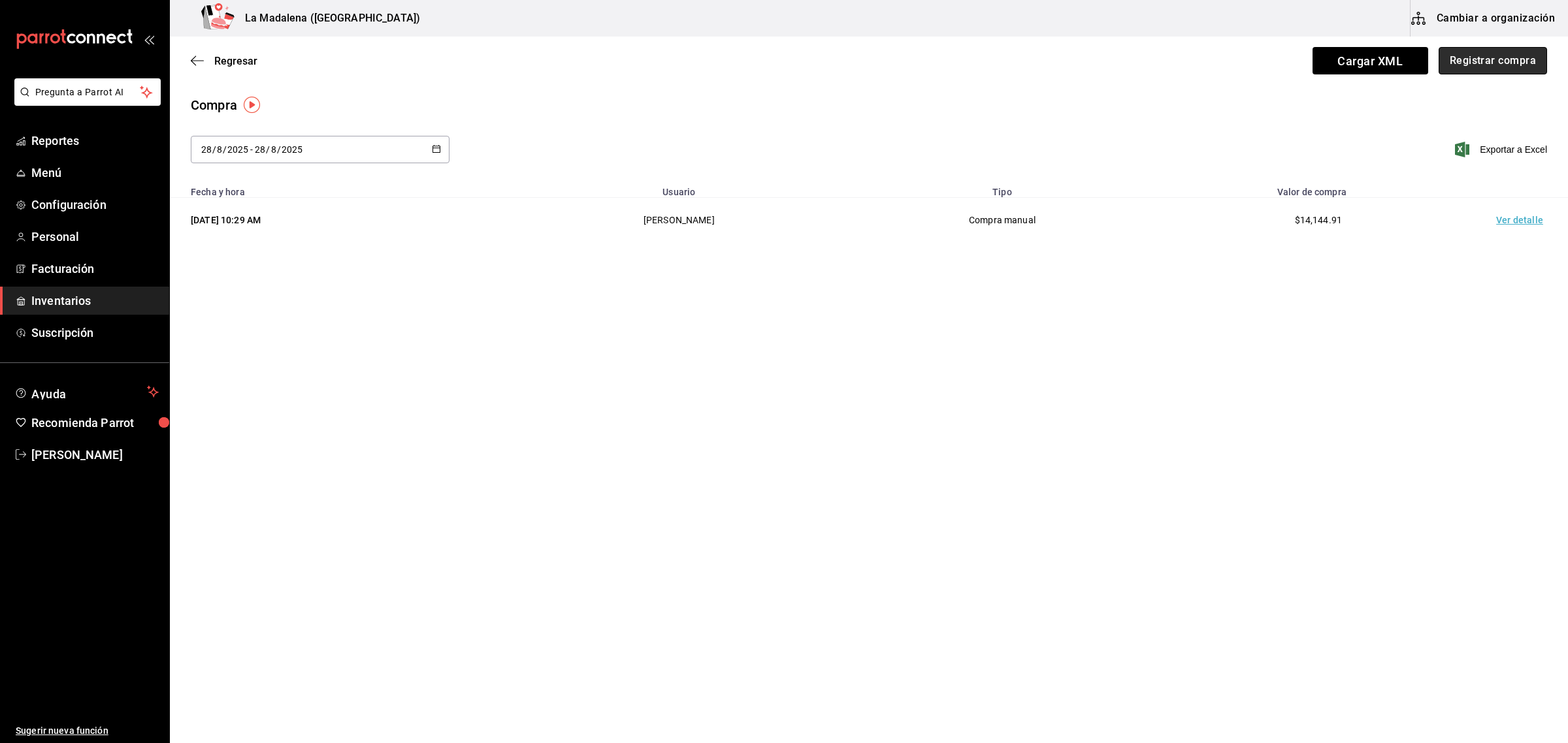
click at [1503, 74] on button "Registrar compra" at bounding box center [1492, 60] width 109 height 27
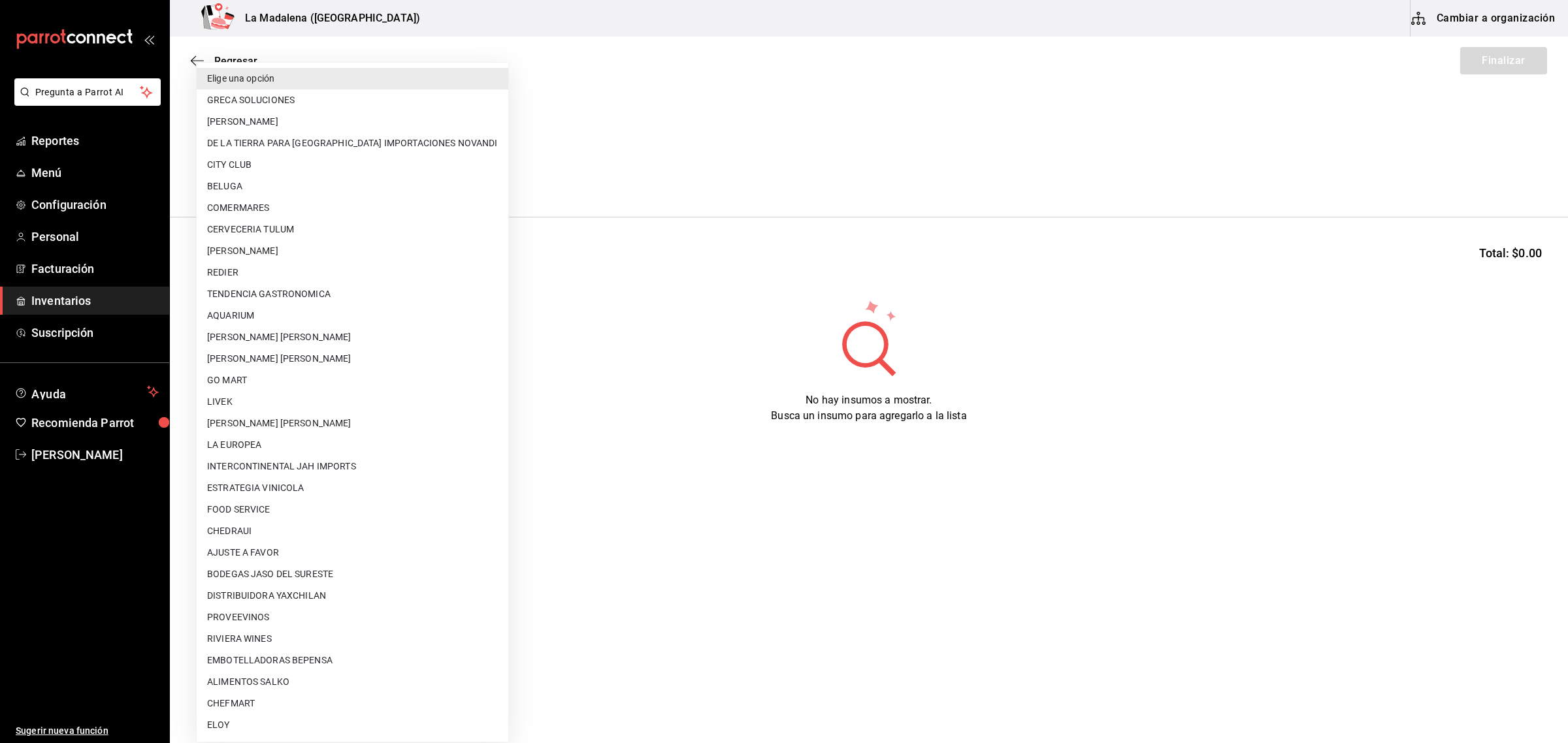
click at [324, 172] on body "Pregunta a Parrot AI Reportes Menú Configuración Personal Facturación Inventari…" at bounding box center [784, 334] width 1568 height 670
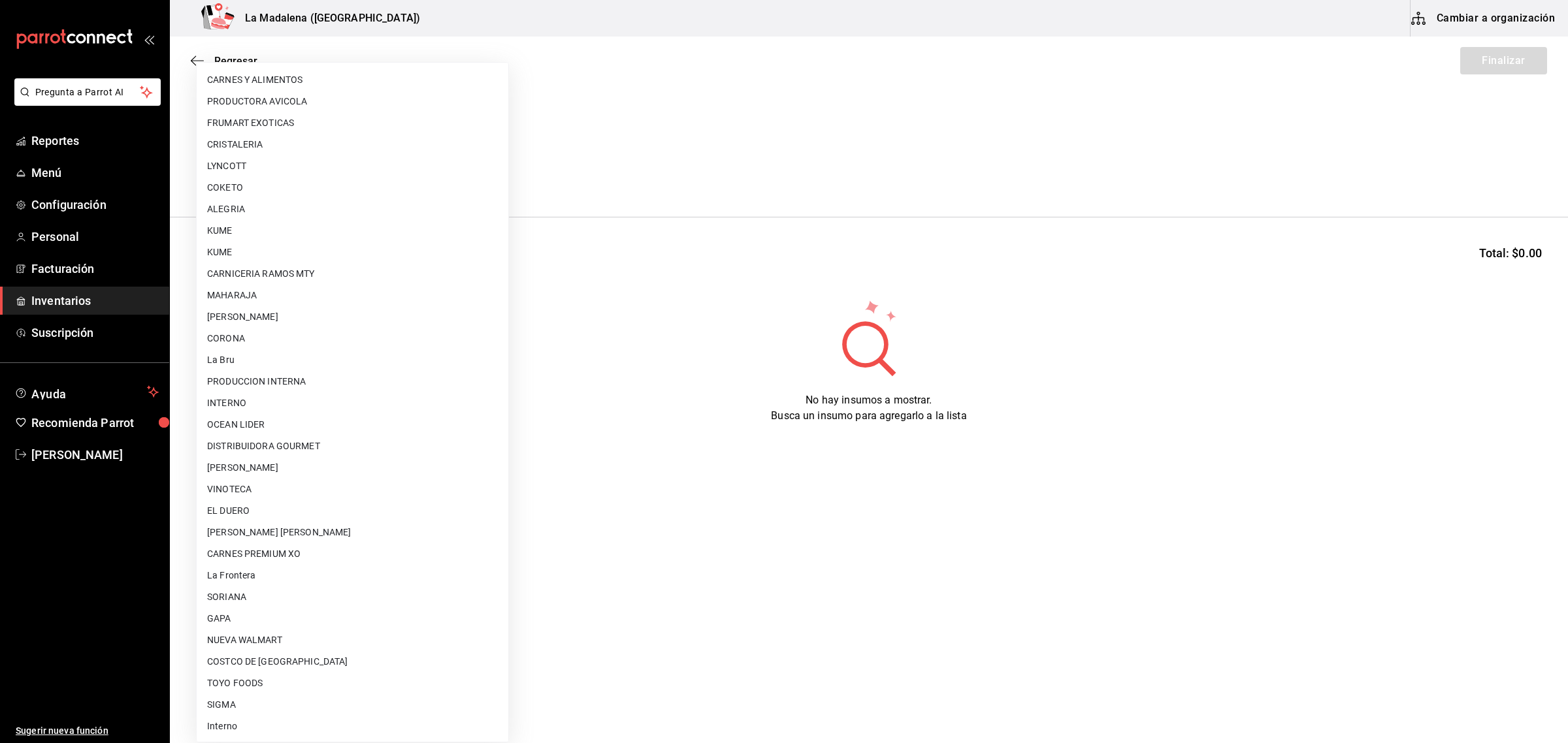
scroll to position [21, 0]
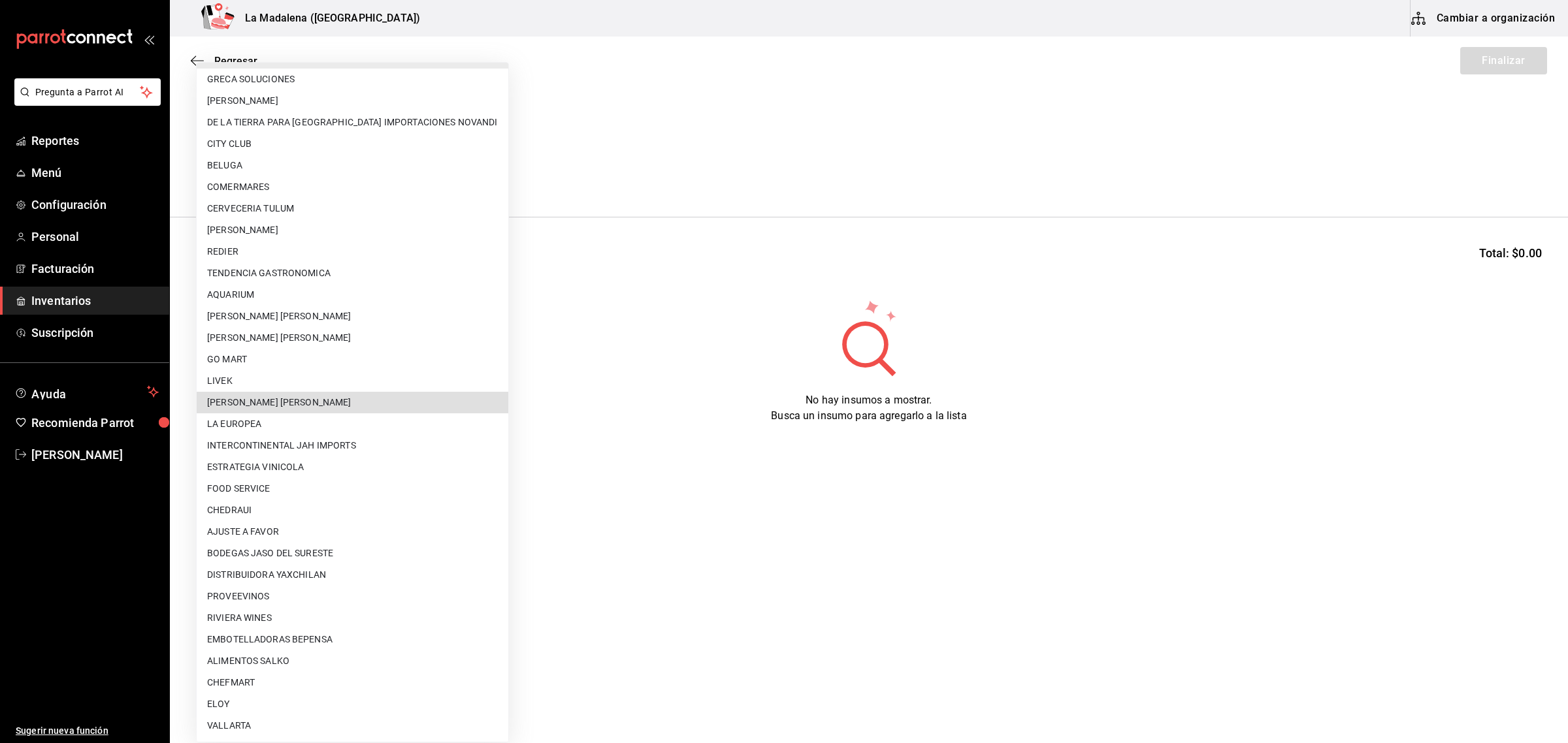
click at [278, 407] on li "[PERSON_NAME]" at bounding box center [352, 402] width 312 height 21
type input "9312b785-37db-44f0-8843-1f972943a9cf"
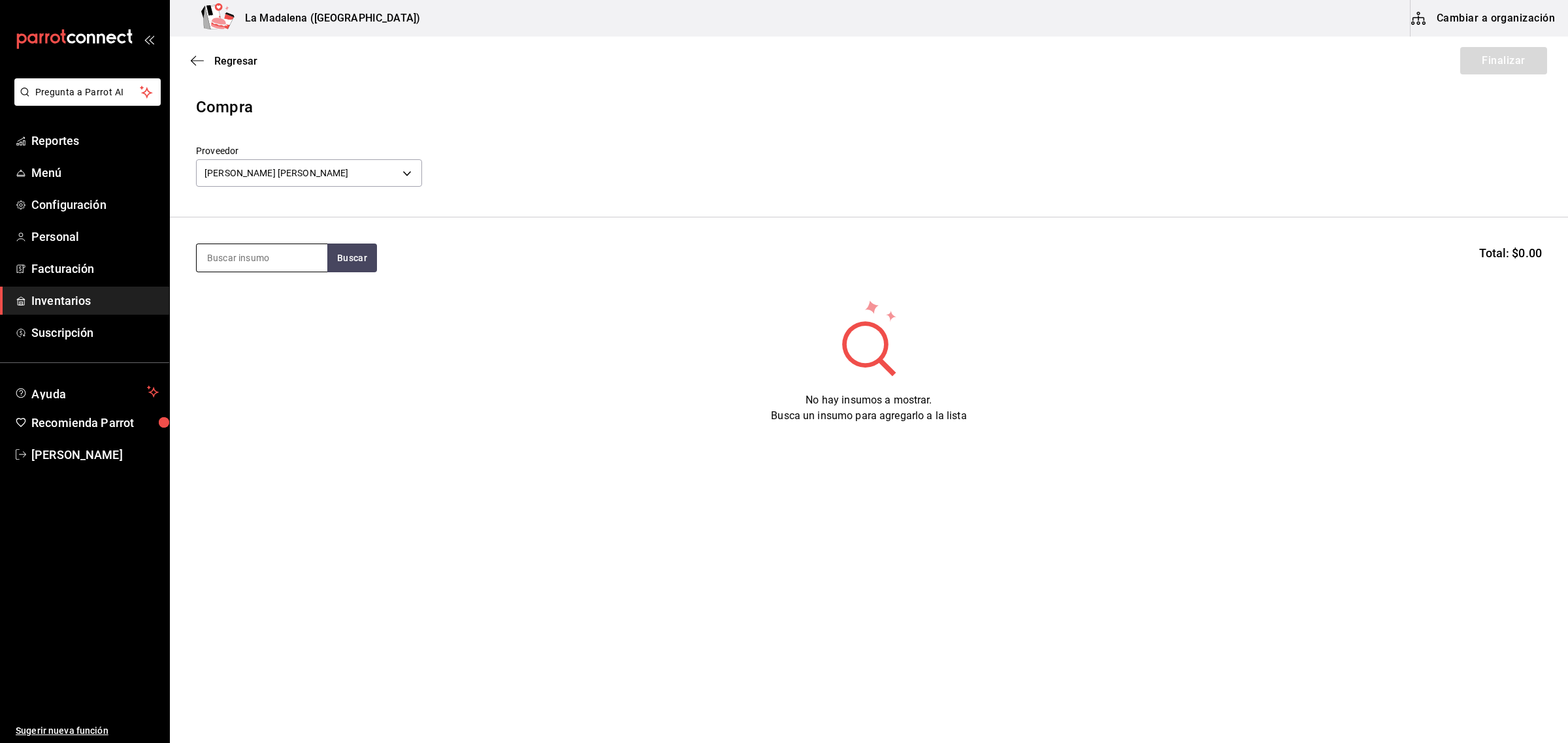
click at [260, 266] on input at bounding box center [262, 257] width 131 height 27
type input "ARRA"
click at [257, 304] on div "Gramos - PETRONA GUARDA CRUZ" at bounding box center [262, 325] width 110 height 41
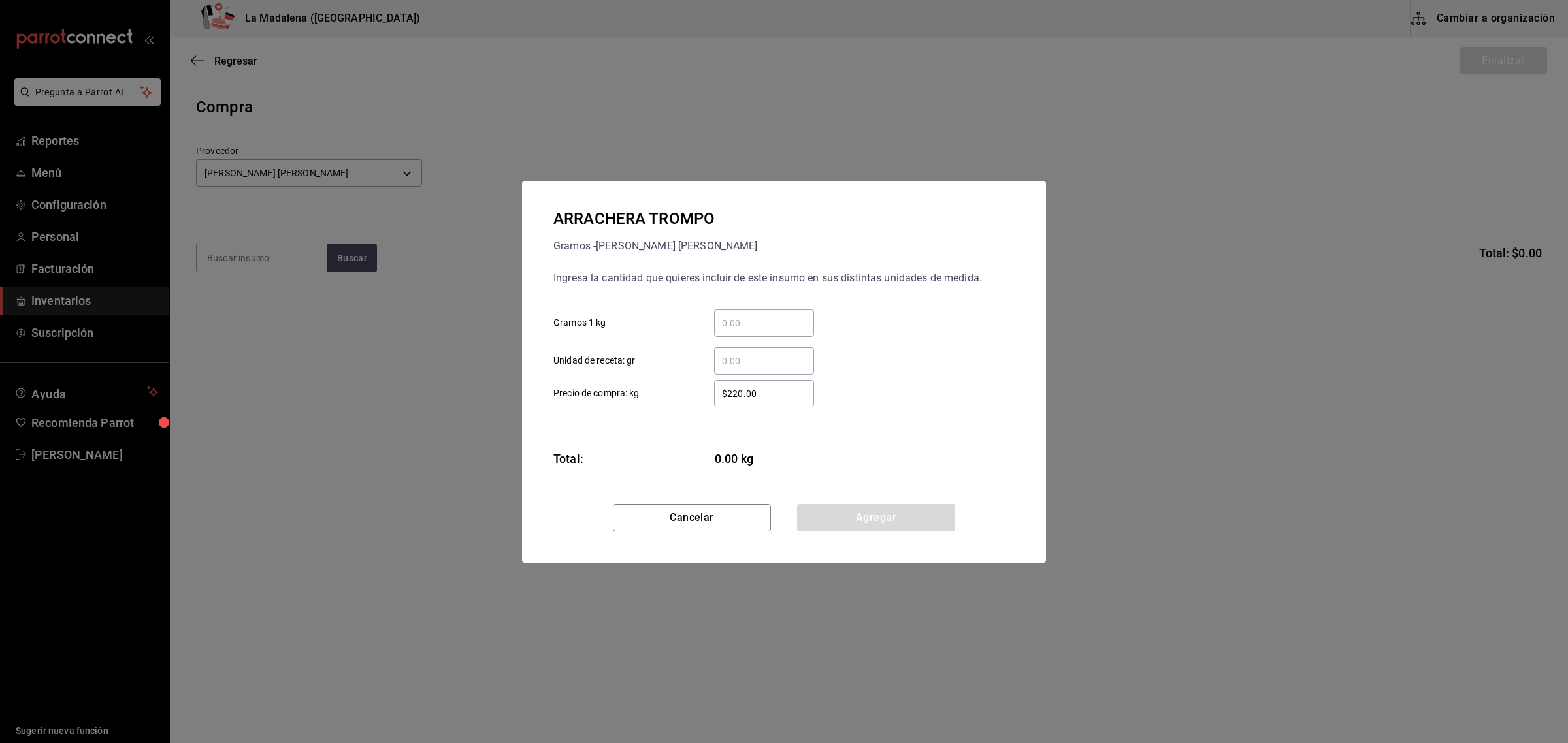
click at [740, 315] on input "​ Gramos 1 kg" at bounding box center [764, 323] width 100 height 15
type input "10.16"
click button "Agregar" at bounding box center [875, 517] width 158 height 27
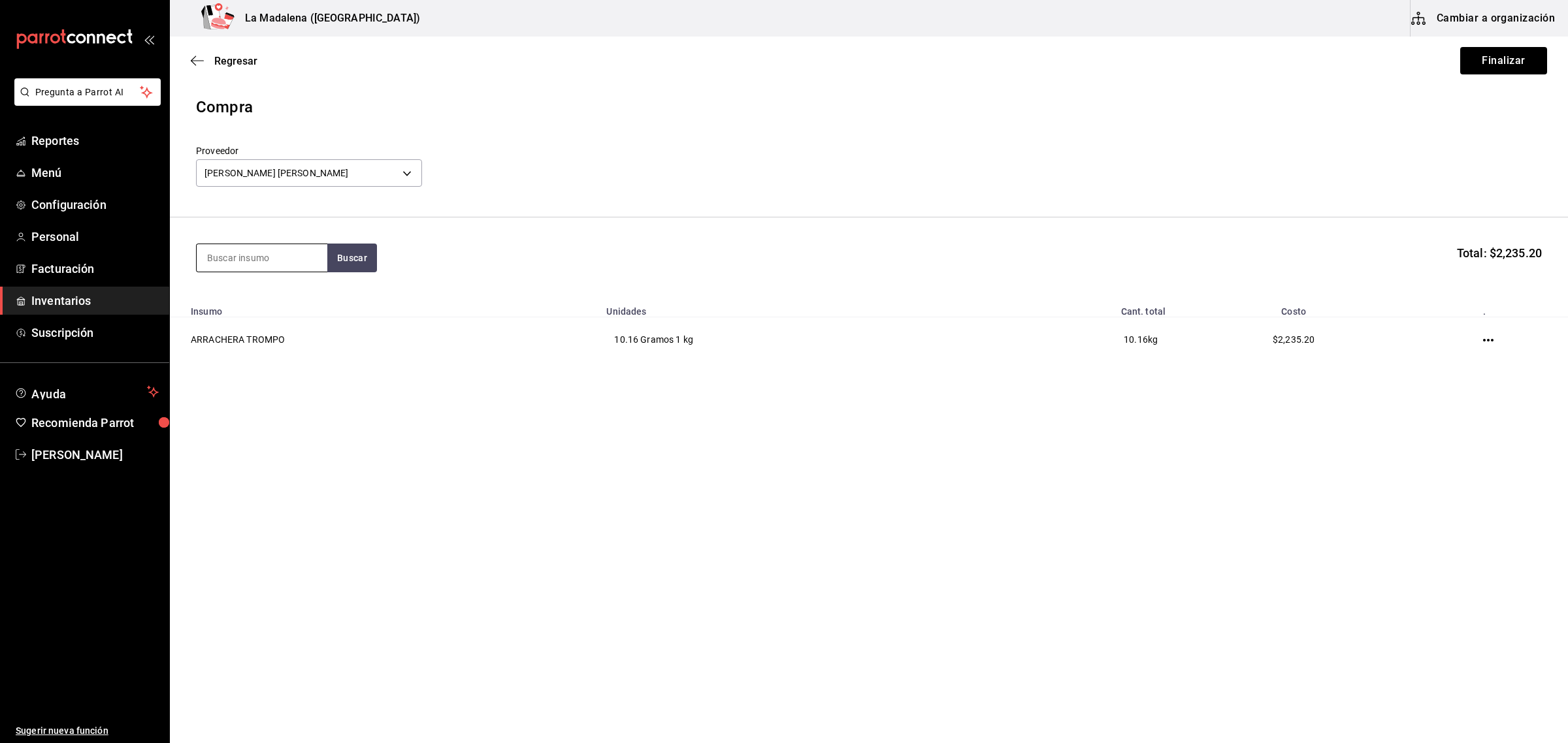
click at [253, 261] on input at bounding box center [262, 257] width 131 height 27
type input "LOMO"
click at [252, 311] on div "CABEZA DE LOMO CERDO TROMPO" at bounding box center [262, 304] width 110 height 32
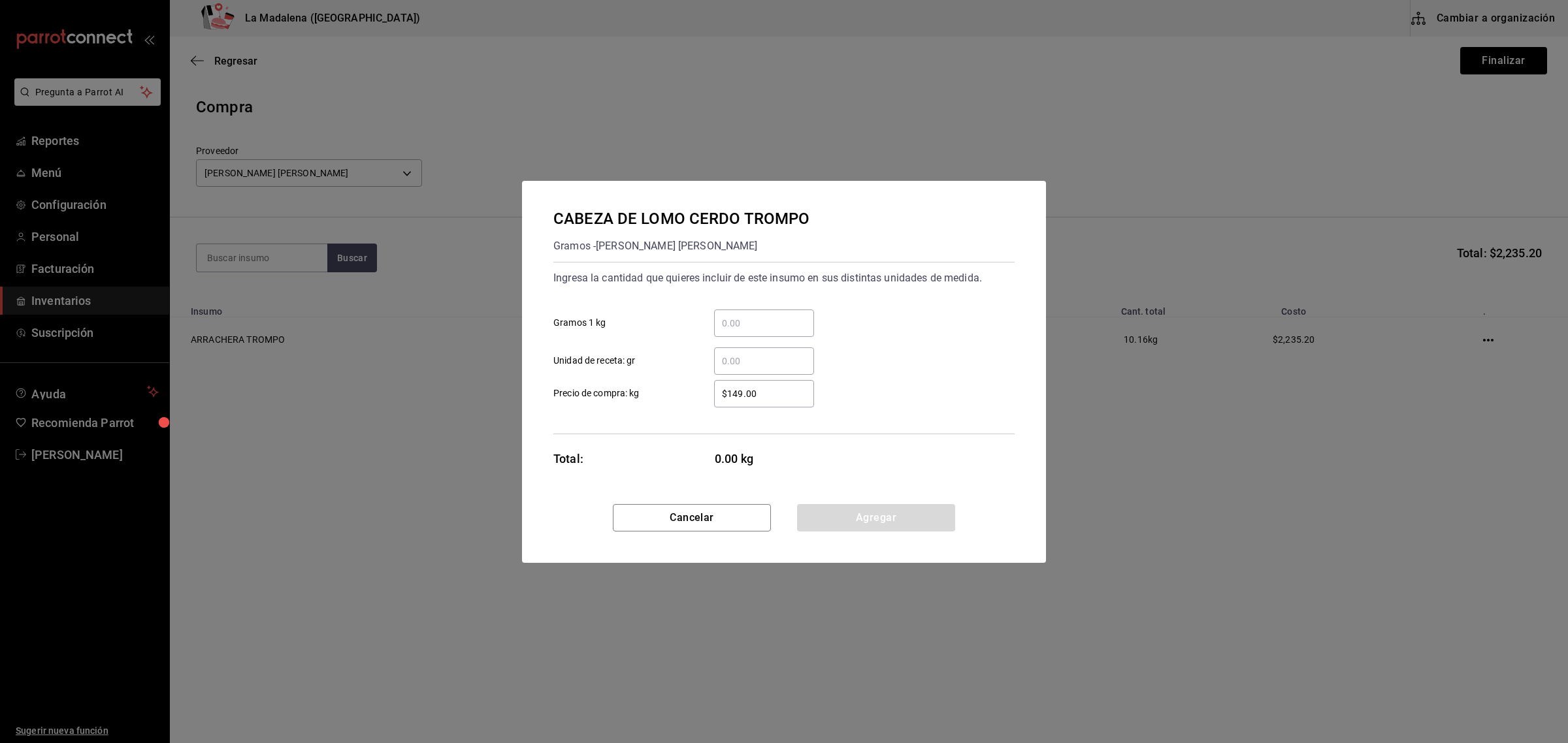
click at [776, 308] on div "​ Gramos 1 kg" at bounding box center [778, 318] width 472 height 38
click at [775, 321] on input "​ Gramos 1 kg" at bounding box center [764, 323] width 100 height 15
type input "10.26"
click button "Agregar" at bounding box center [875, 517] width 158 height 27
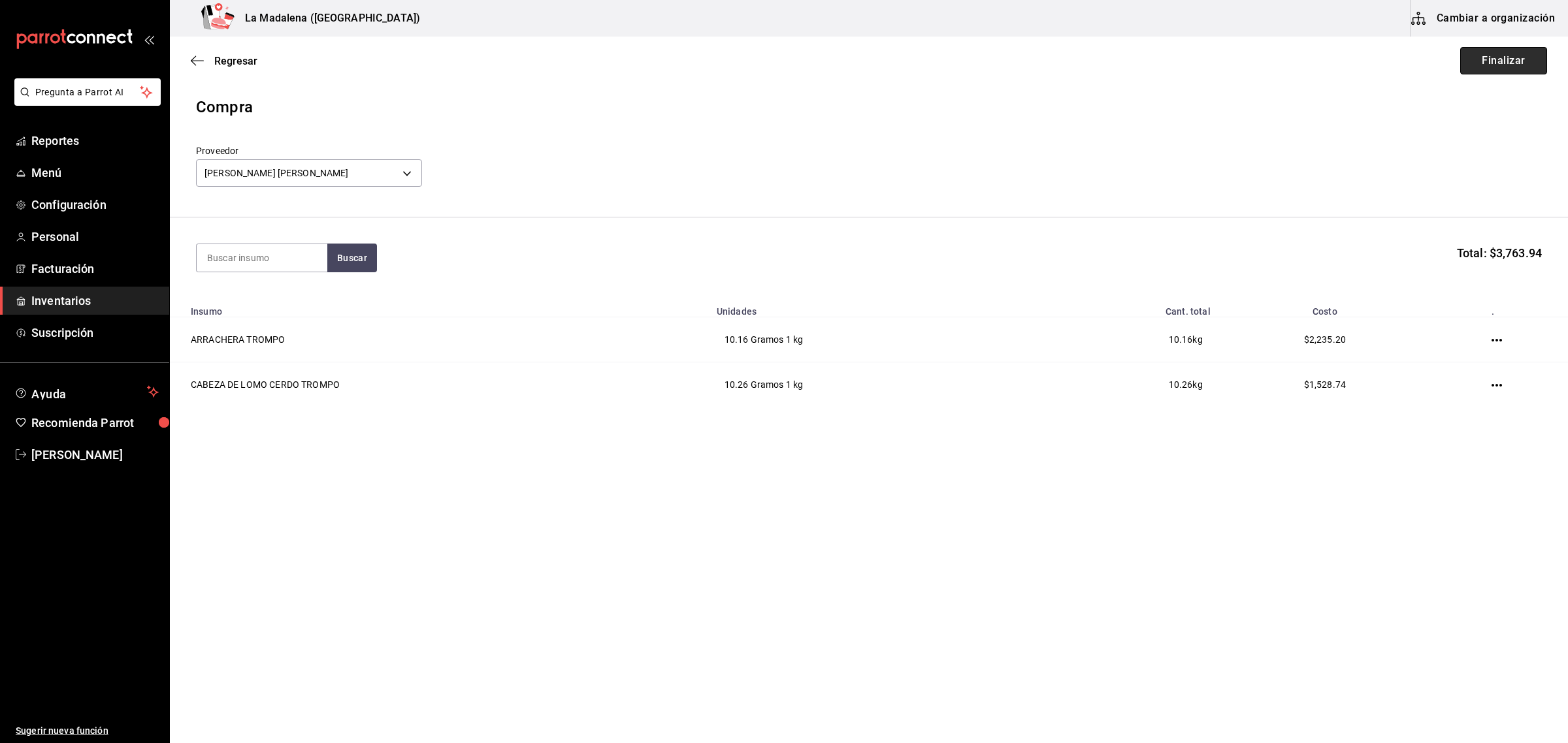
click at [1524, 69] on button "Finalizar" at bounding box center [1503, 60] width 87 height 27
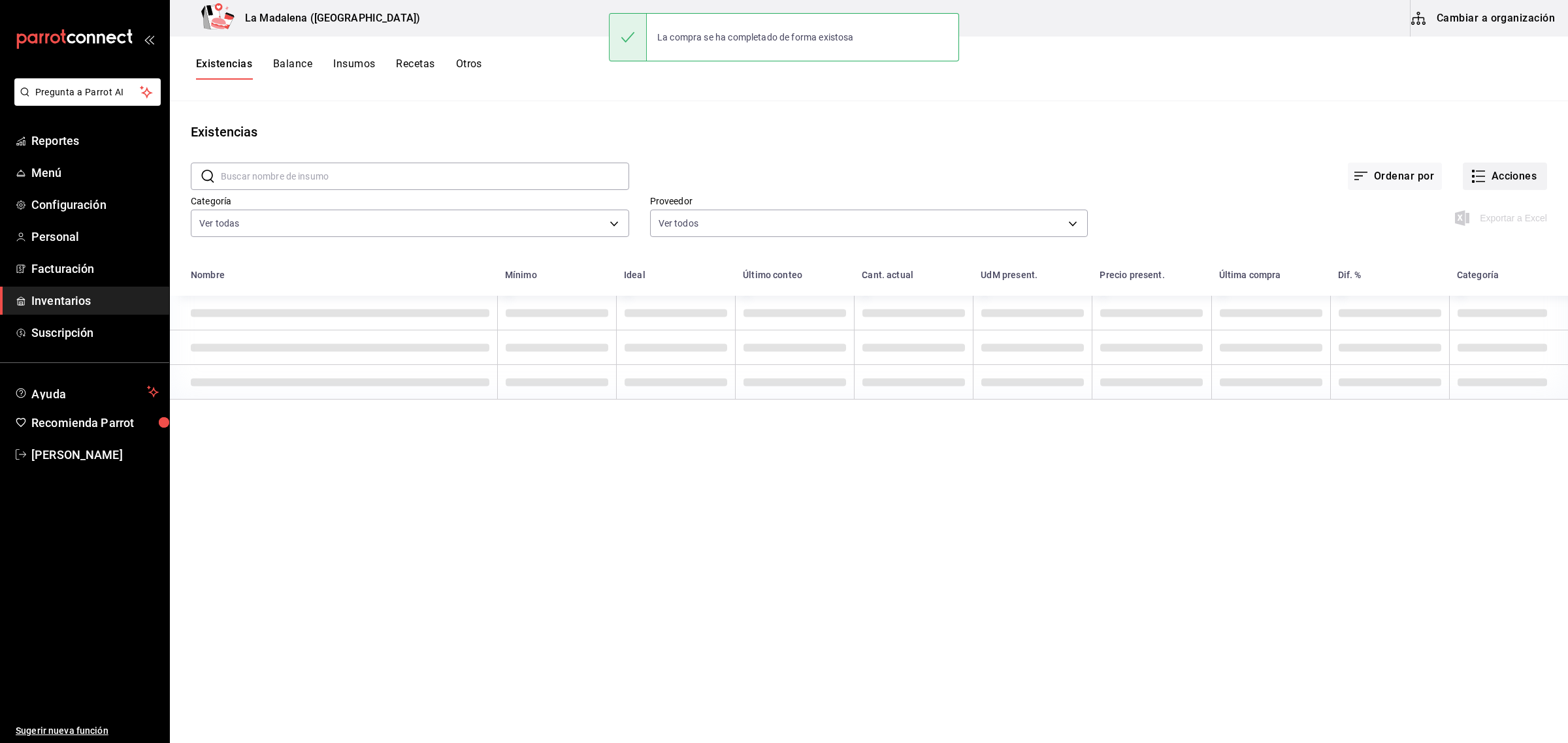
click at [1510, 177] on button "Acciones" at bounding box center [1504, 176] width 84 height 27
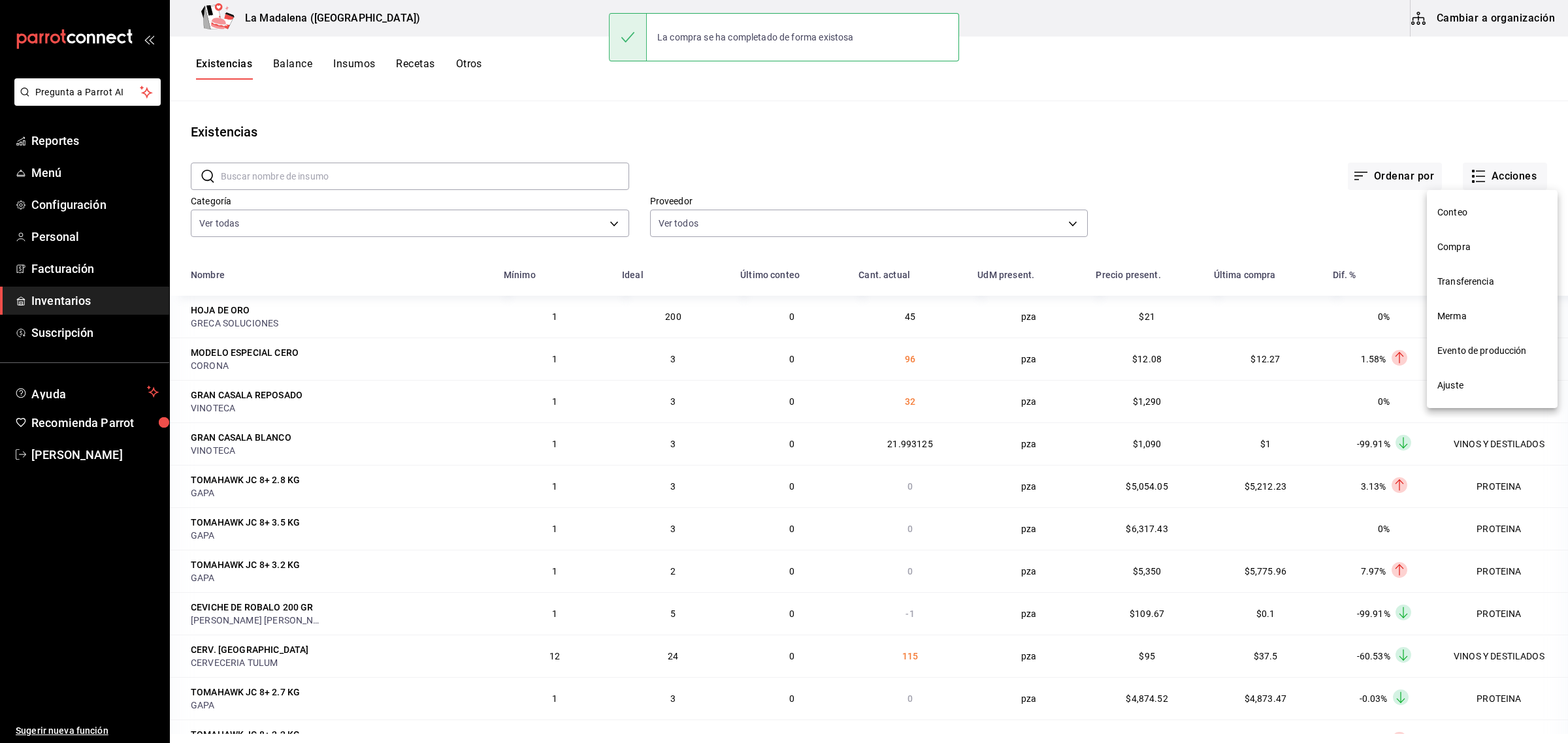
click at [1456, 248] on span "Compra" at bounding box center [1492, 247] width 110 height 14
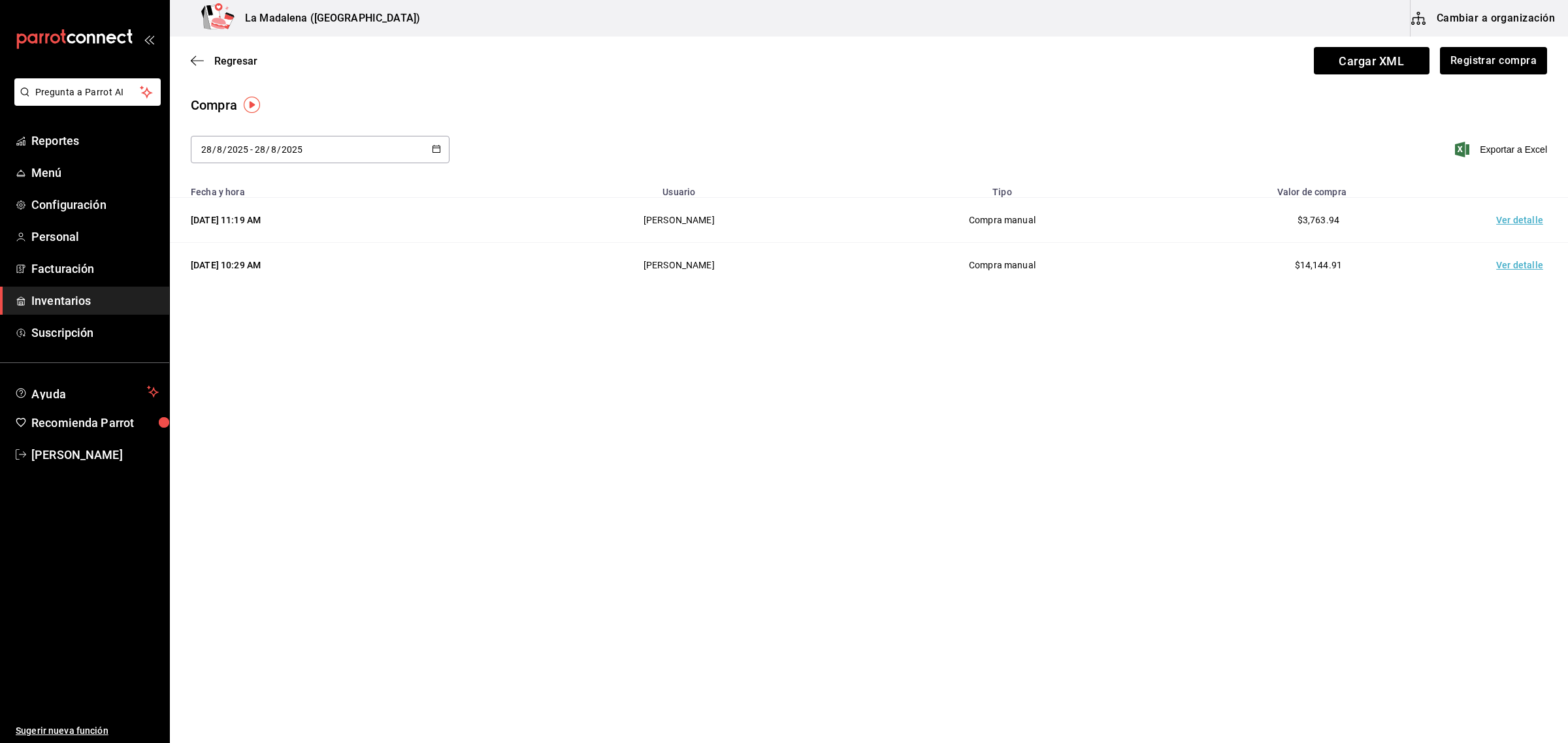
click at [1517, 217] on td "Ver detalle" at bounding box center [1522, 220] width 92 height 45
